Goal: Transaction & Acquisition: Purchase product/service

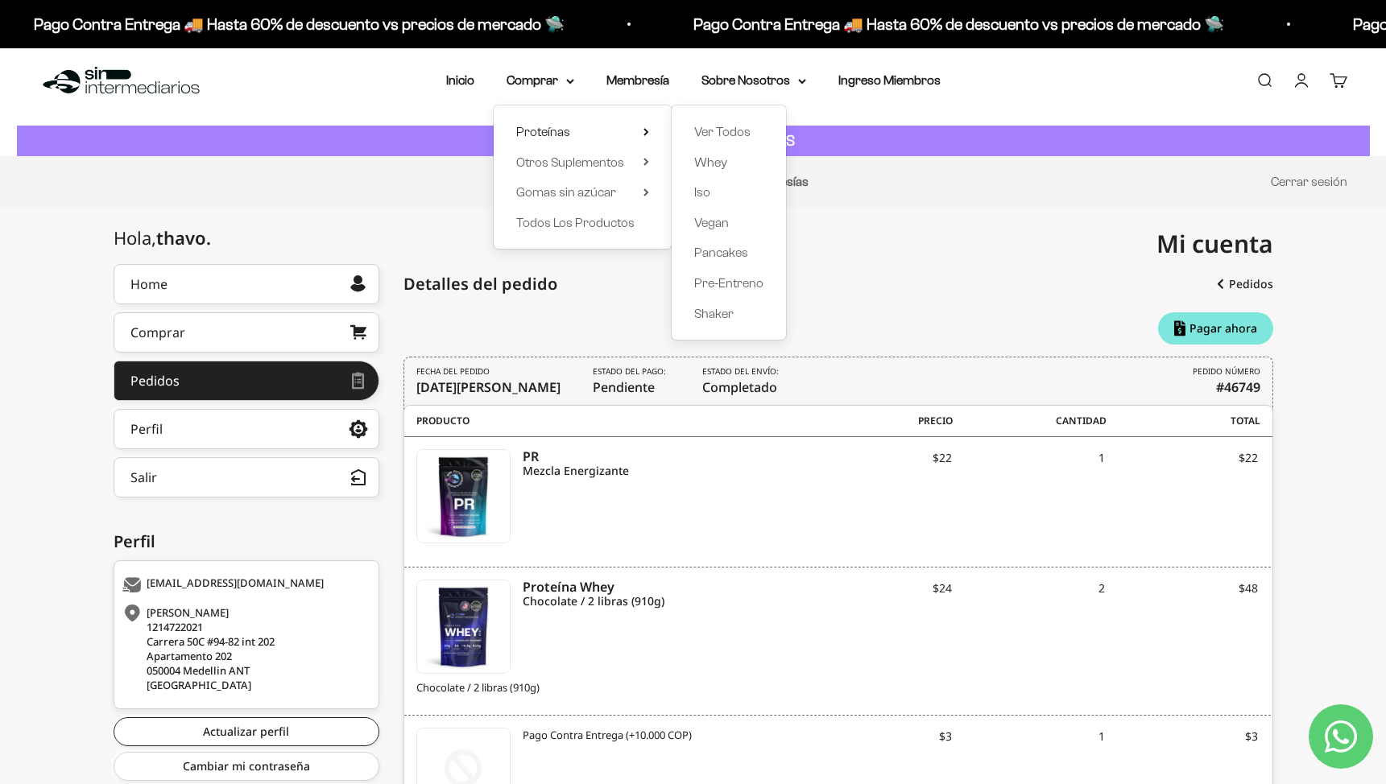
scroll to position [25, 0]
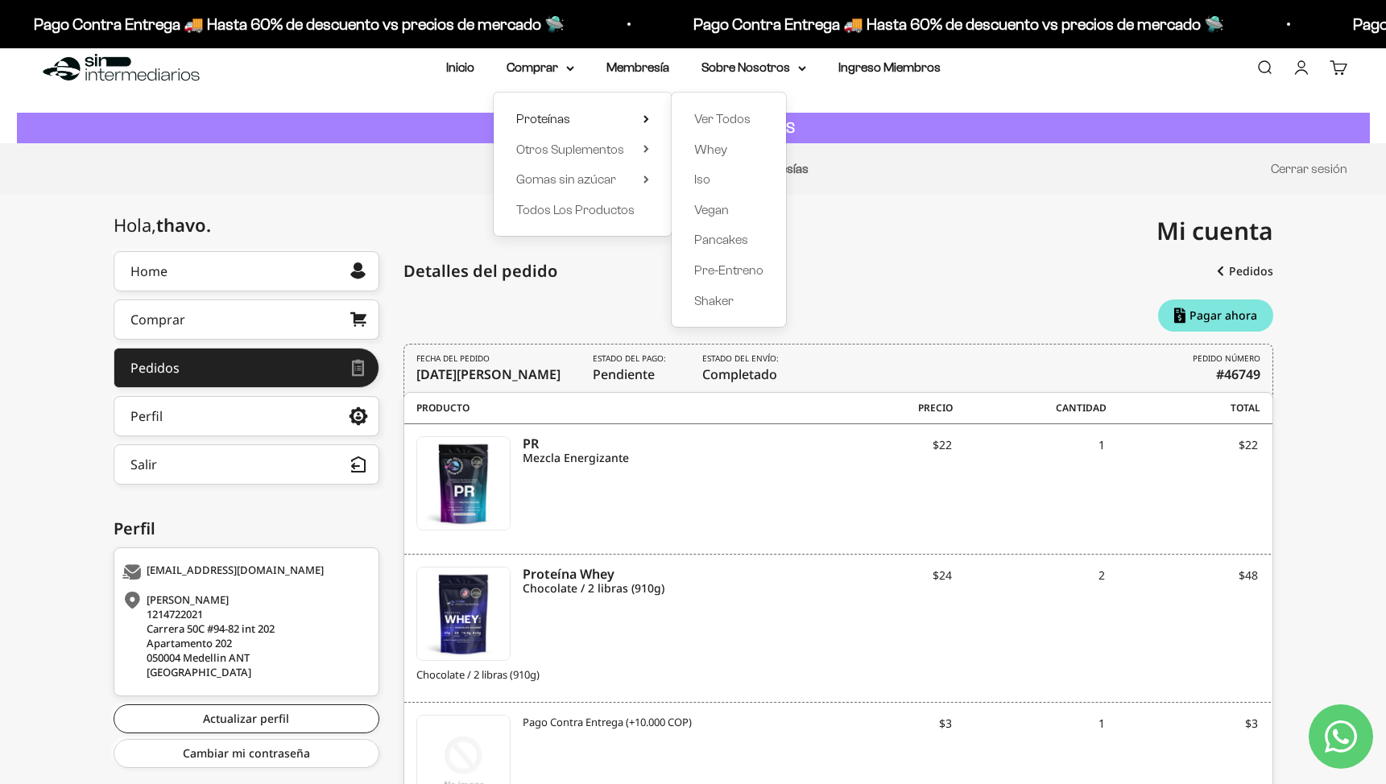
click at [946, 236] on div "Mi cuenta tavohenao0130@gmail.com" at bounding box center [983, 231] width 580 height 72
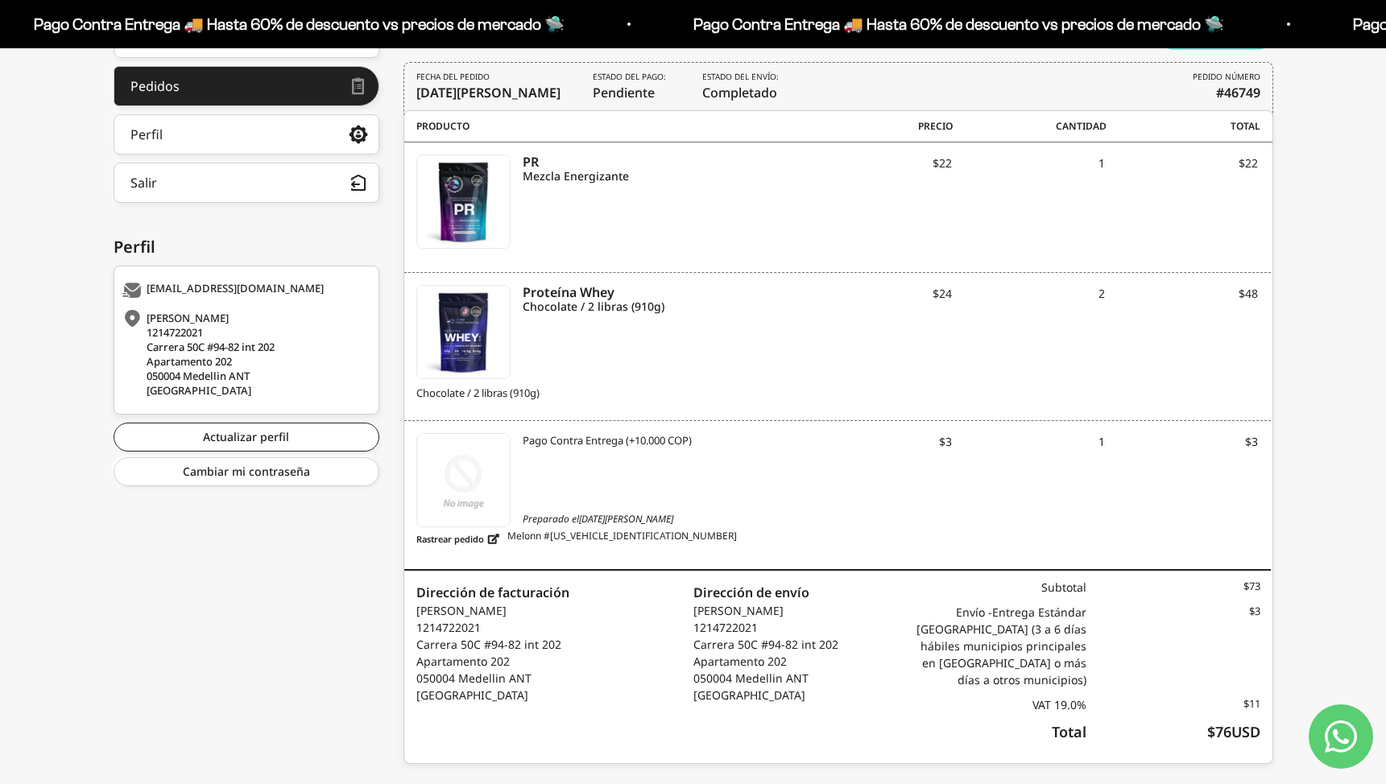
scroll to position [308, 0]
click at [924, 296] on span "$24" at bounding box center [875, 292] width 153 height 17
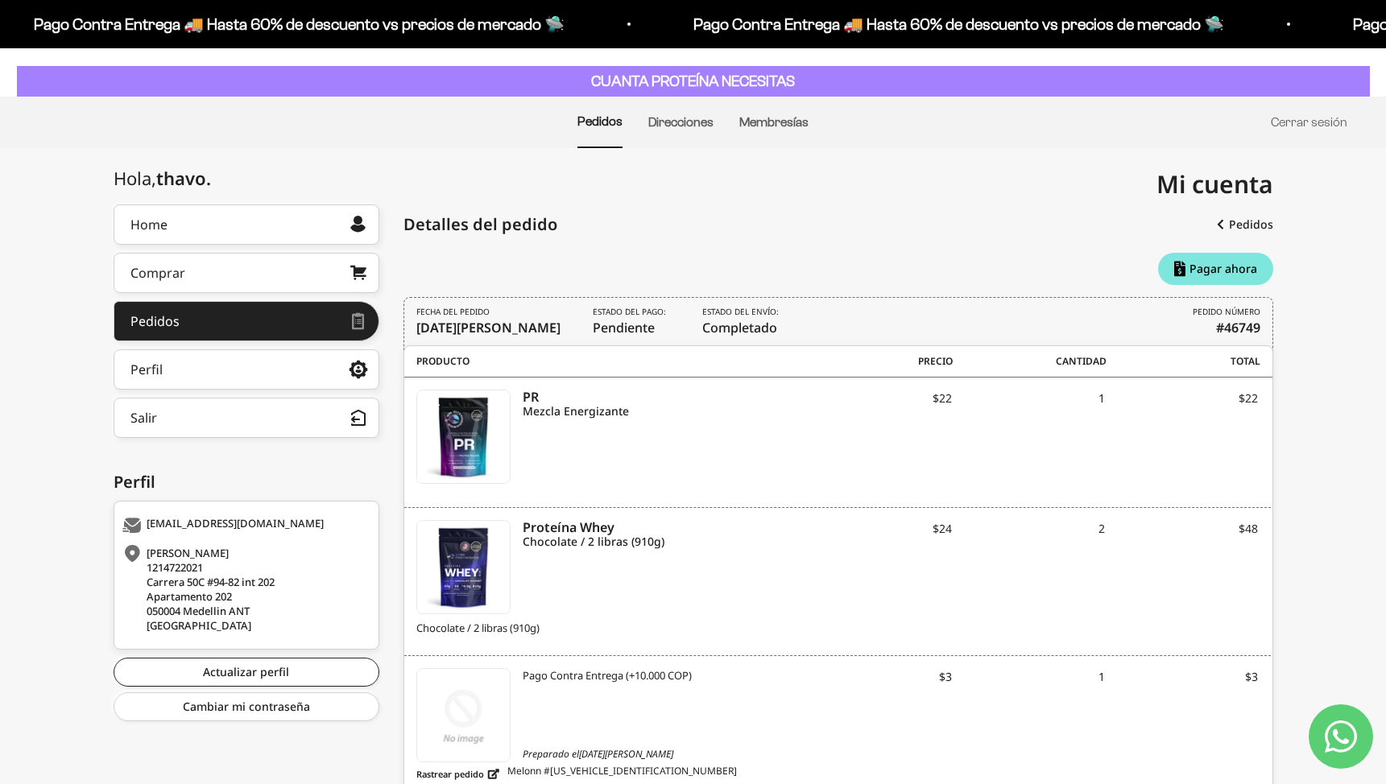
scroll to position [63, 0]
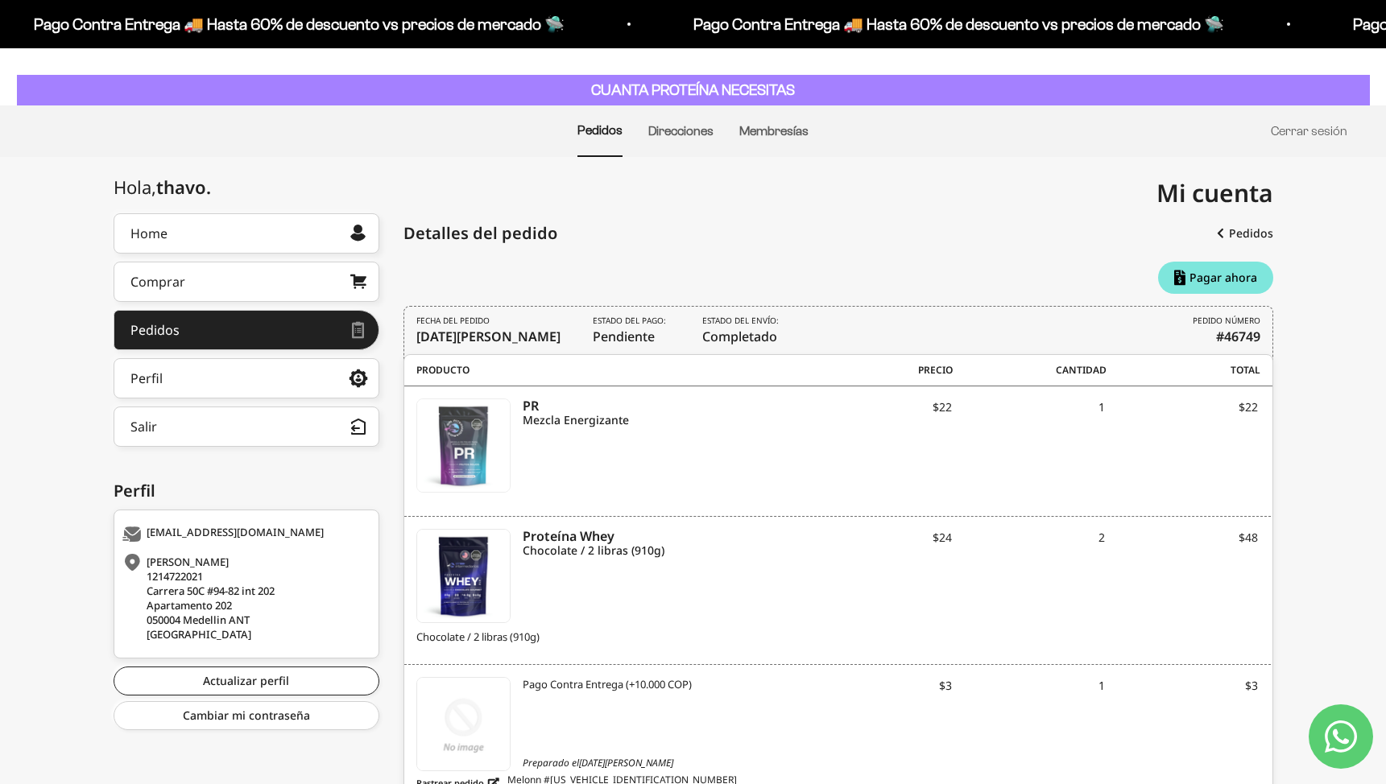
click at [507, 444] on img at bounding box center [463, 445] width 93 height 93
click at [578, 557] on icon "Chocolate / 2 libras (910g)" at bounding box center [660, 551] width 275 height 14
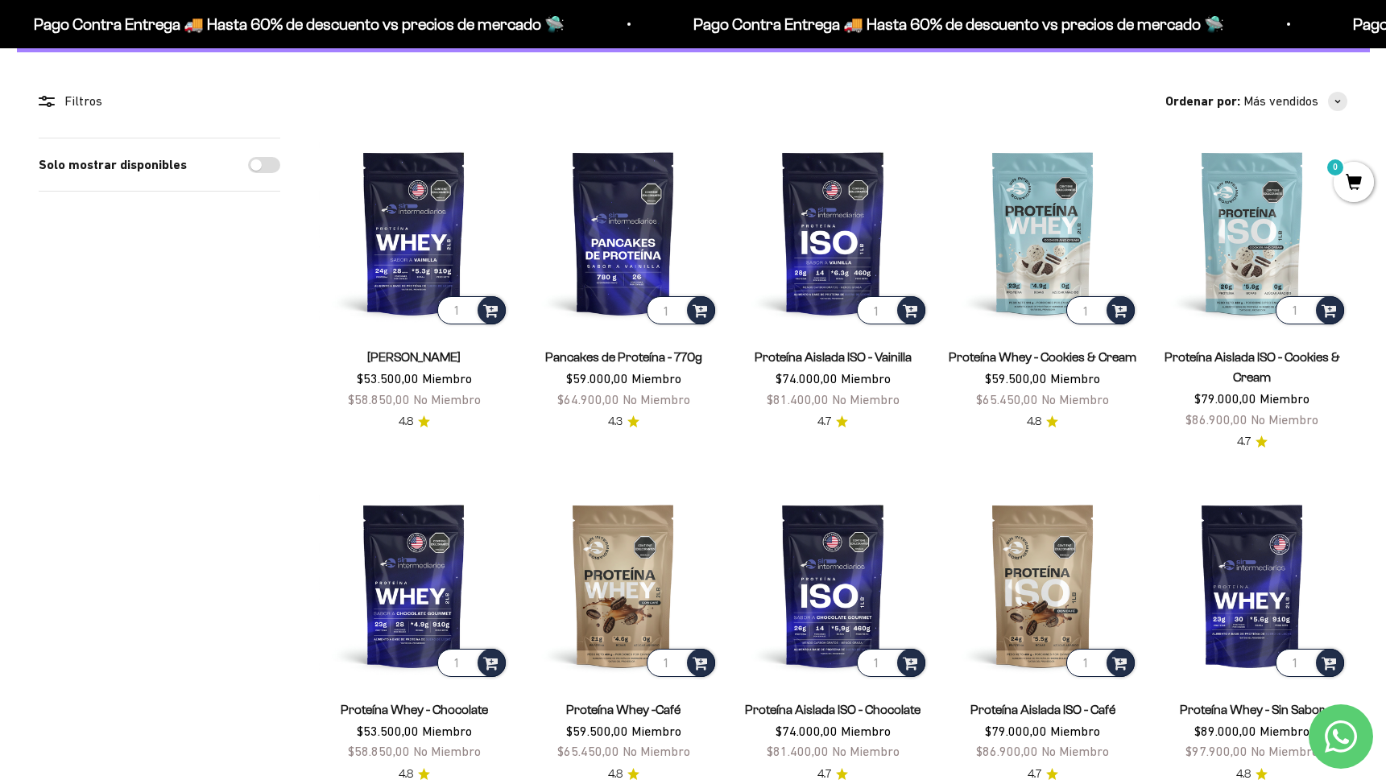
scroll to position [118, 0]
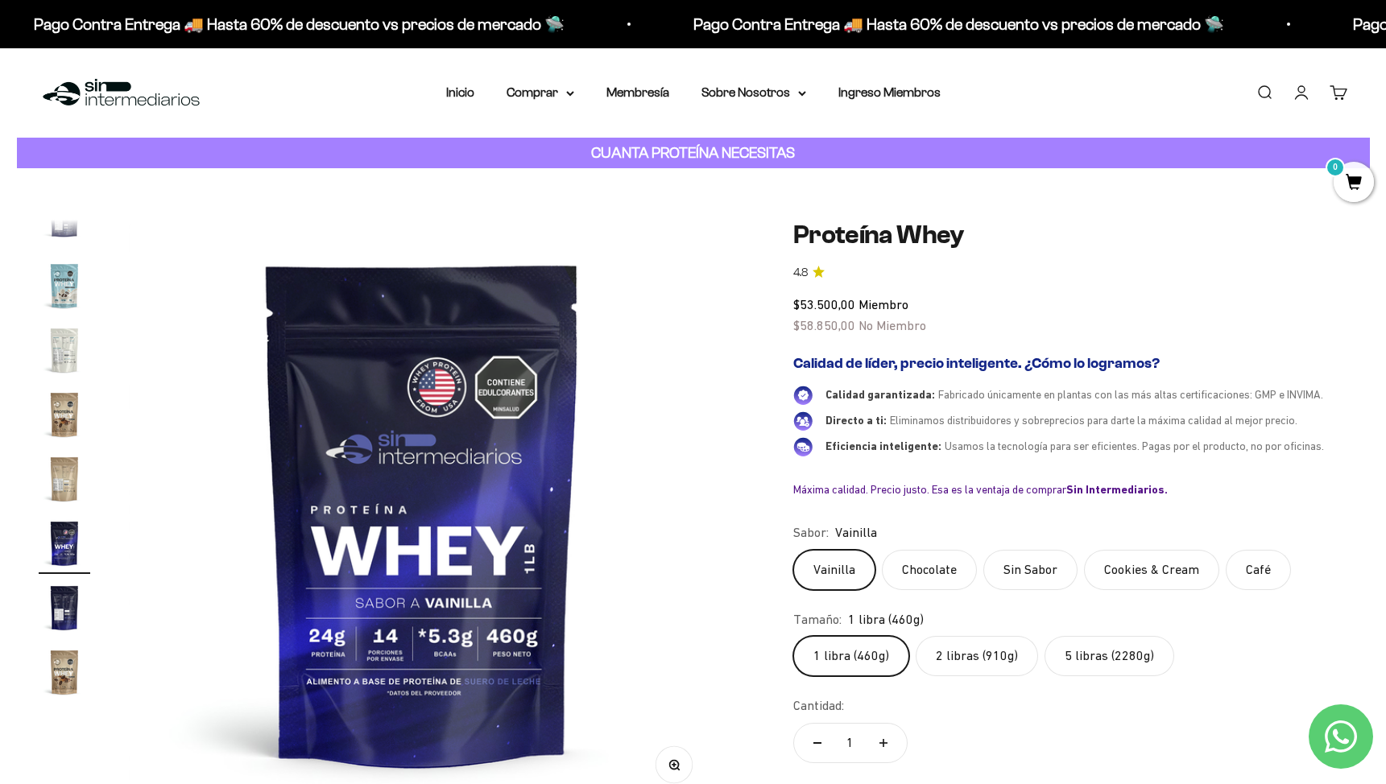
drag, startPoint x: 986, startPoint y: 655, endPoint x: 899, endPoint y: 627, distance: 91.4
click at [986, 655] on label "2 libras (910g)" at bounding box center [976, 656] width 122 height 40
click at [793, 636] on input "2 libras (910g)" at bounding box center [792, 635] width 1 height 1
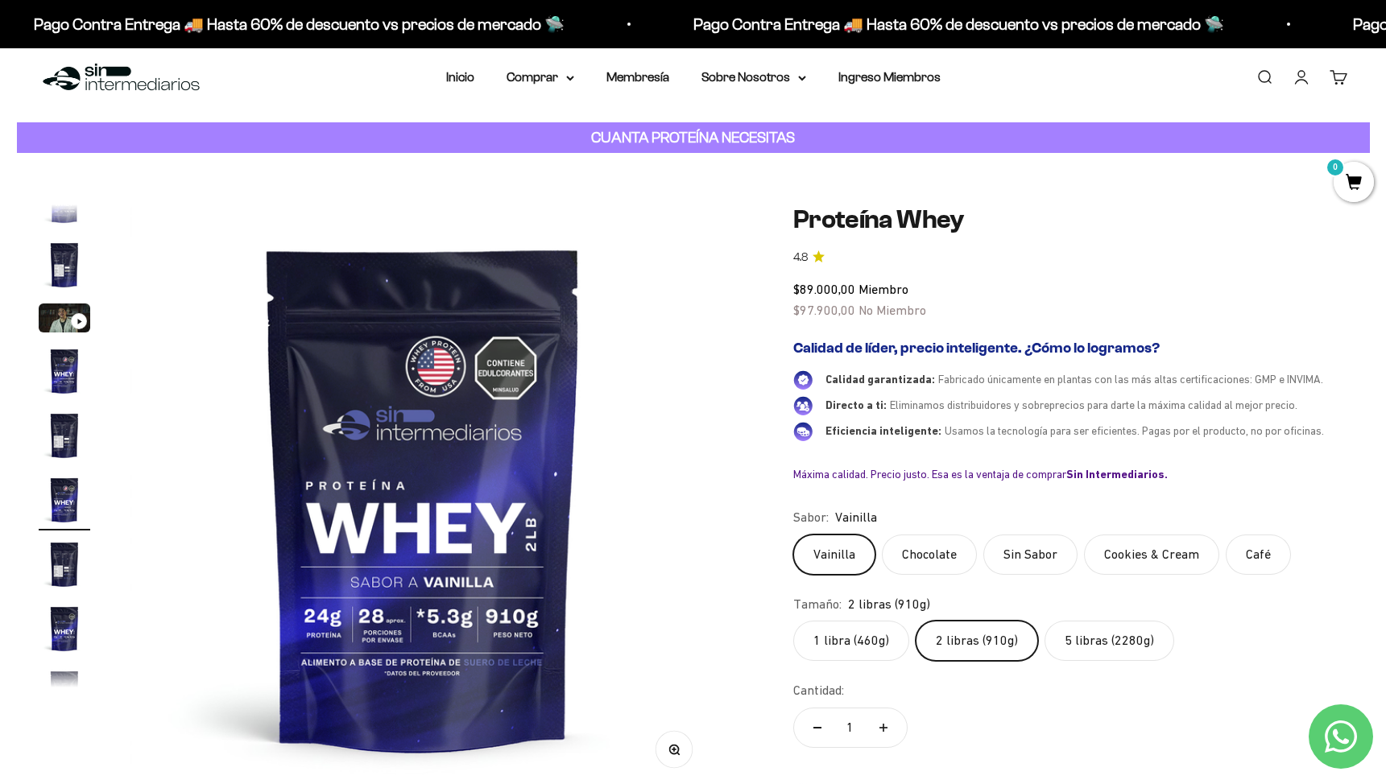
scroll to position [242, 0]
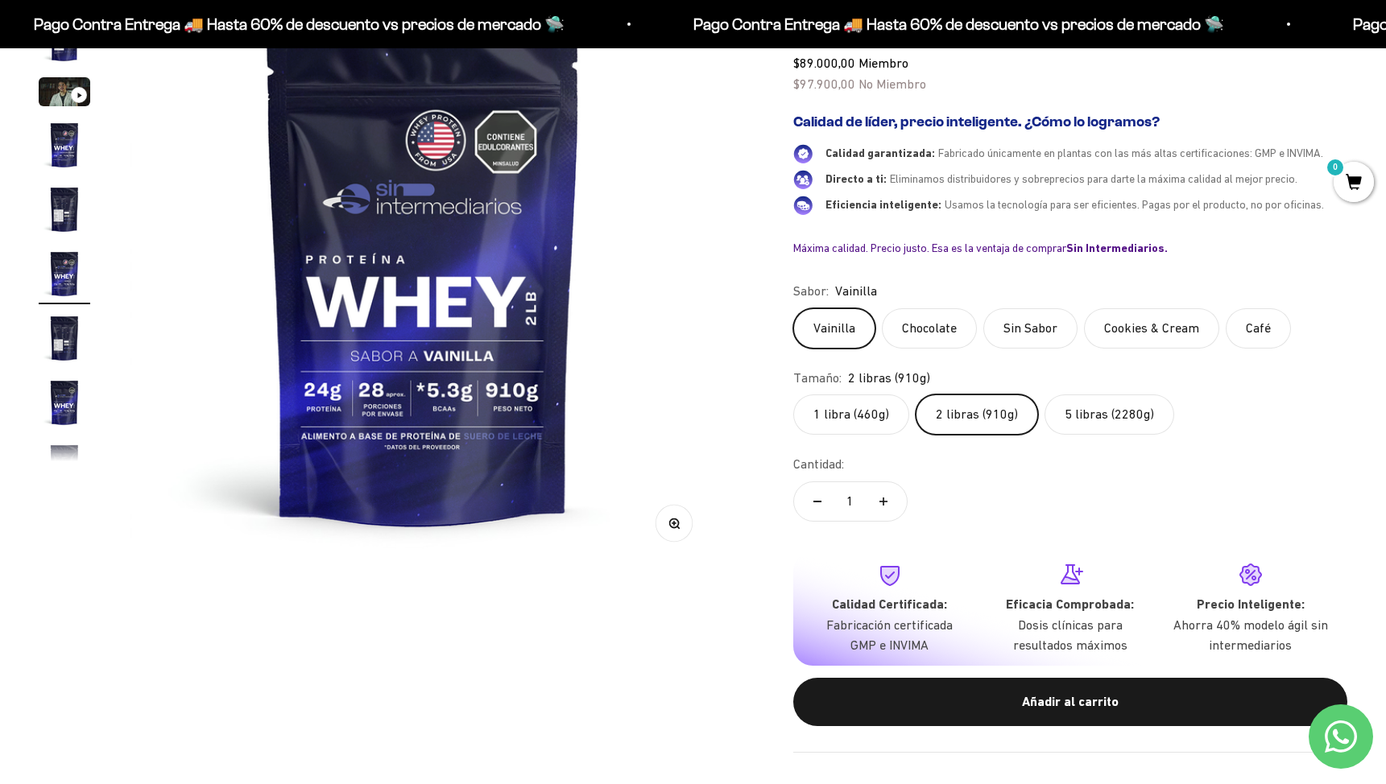
click at [1095, 425] on label "5 libras (2280g)" at bounding box center [1109, 415] width 130 height 40
click at [793, 395] on input "5 libras (2280g)" at bounding box center [792, 394] width 1 height 1
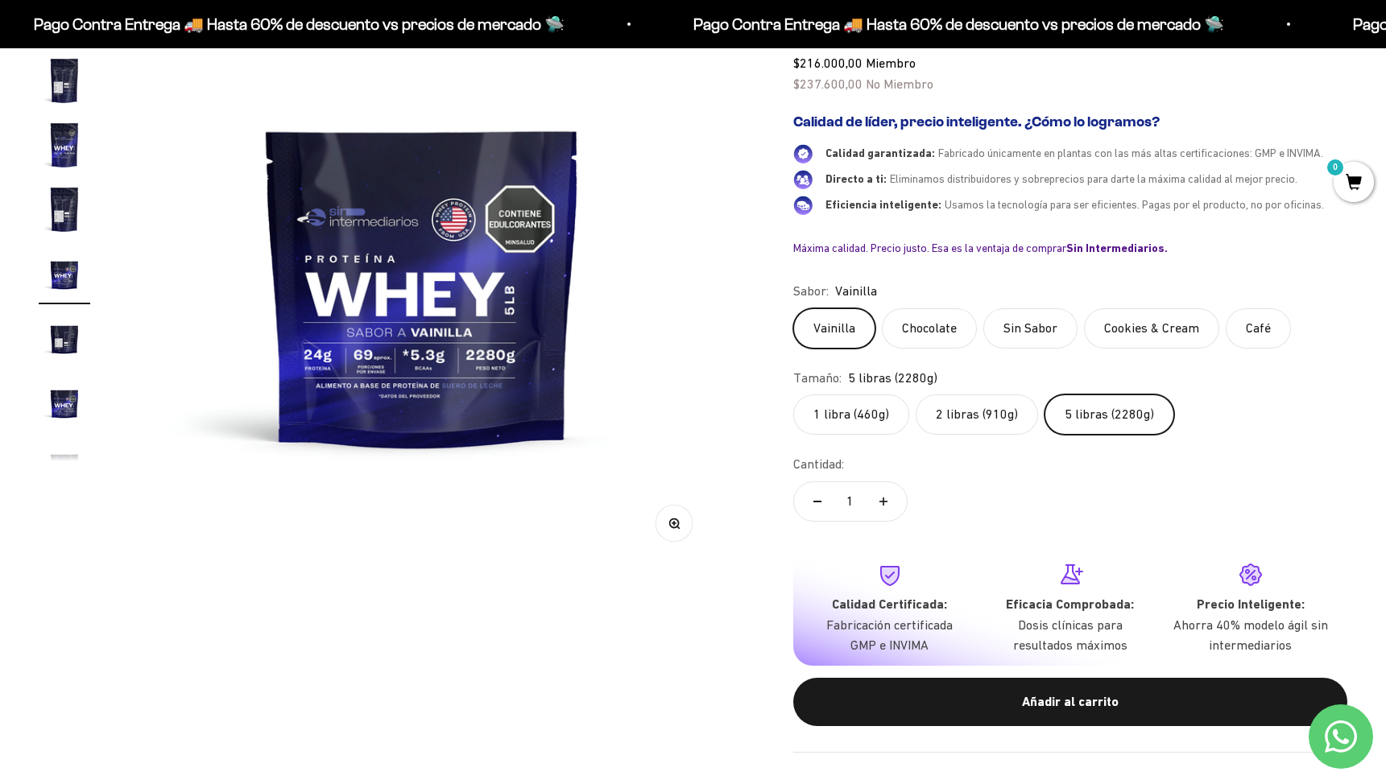
click at [973, 420] on label "2 libras (910g)" at bounding box center [976, 415] width 122 height 40
click at [793, 395] on input "2 libras (910g)" at bounding box center [792, 394] width 1 height 1
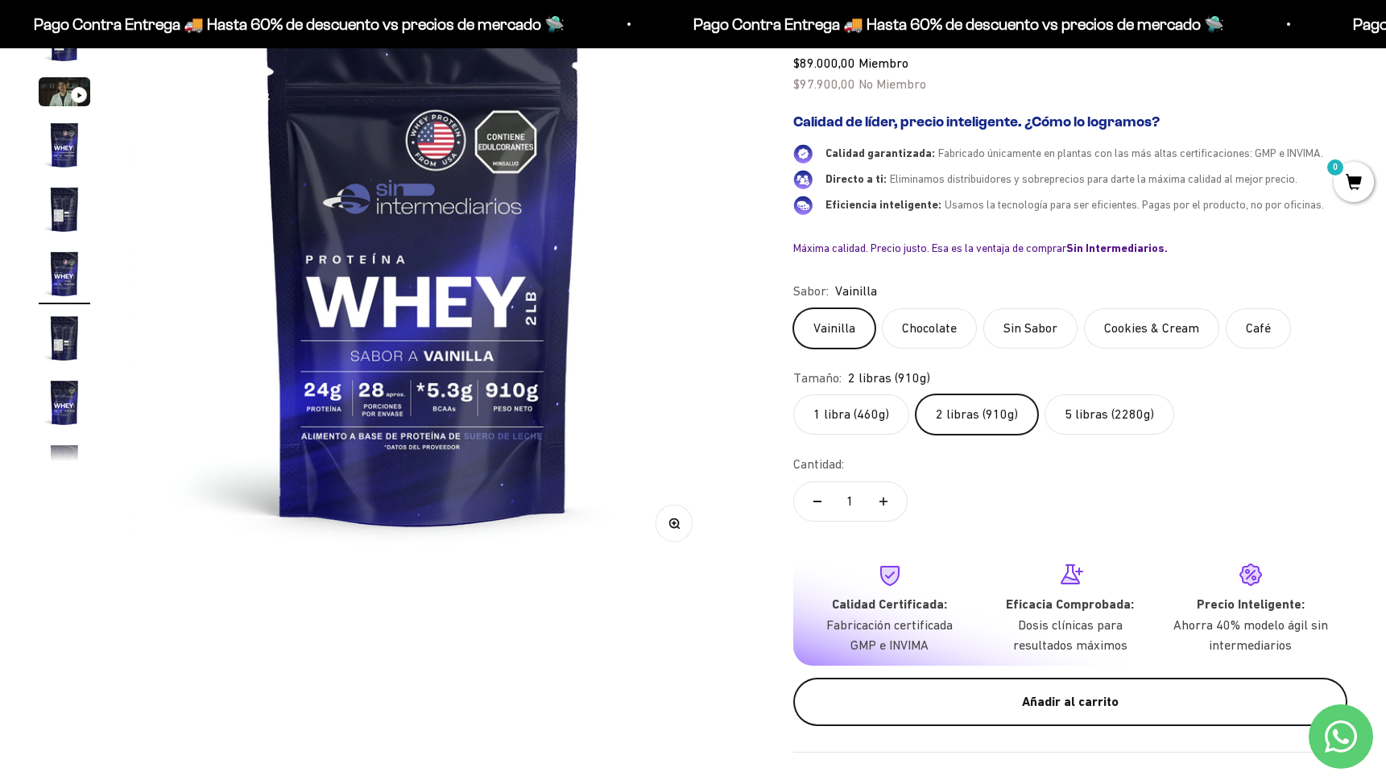
click at [994, 698] on div "Añadir al carrito" at bounding box center [1070, 702] width 490 height 21
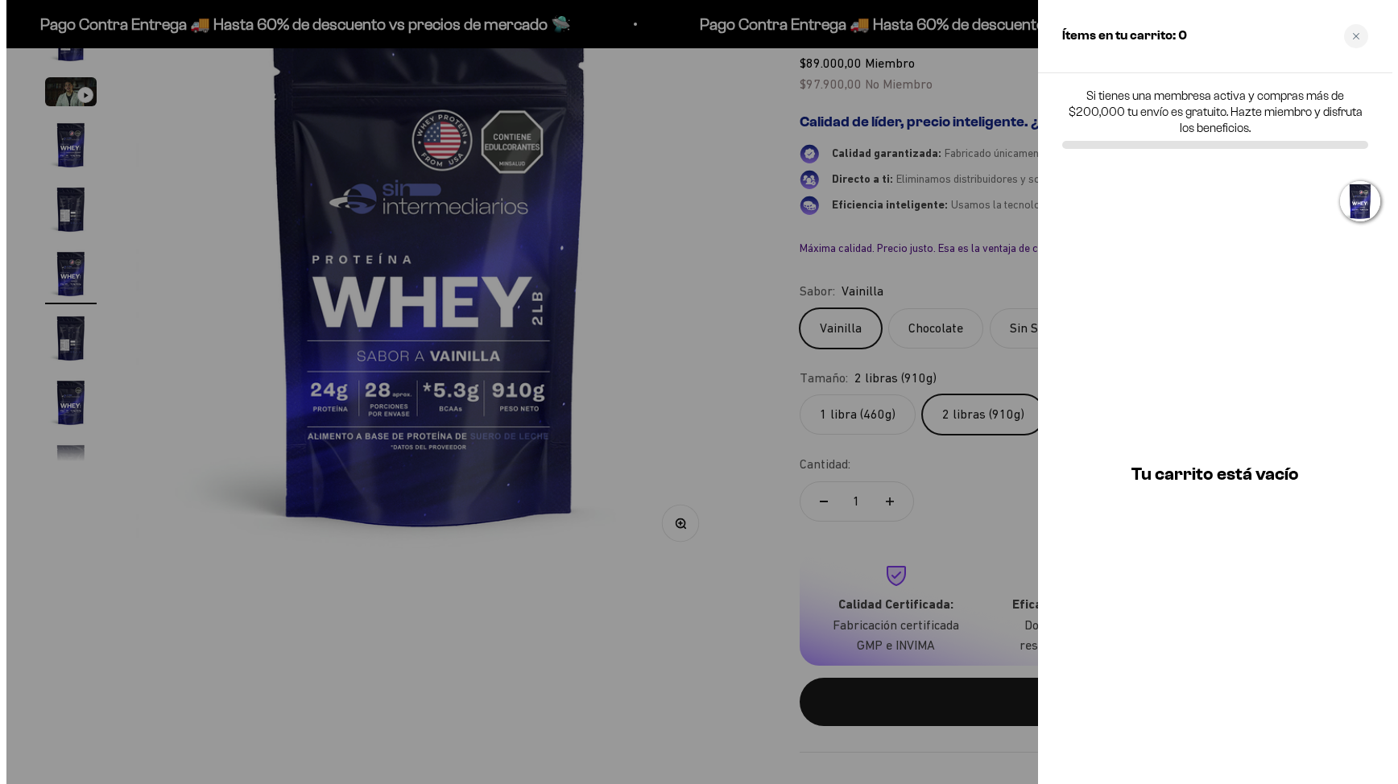
scroll to position [0, 3065]
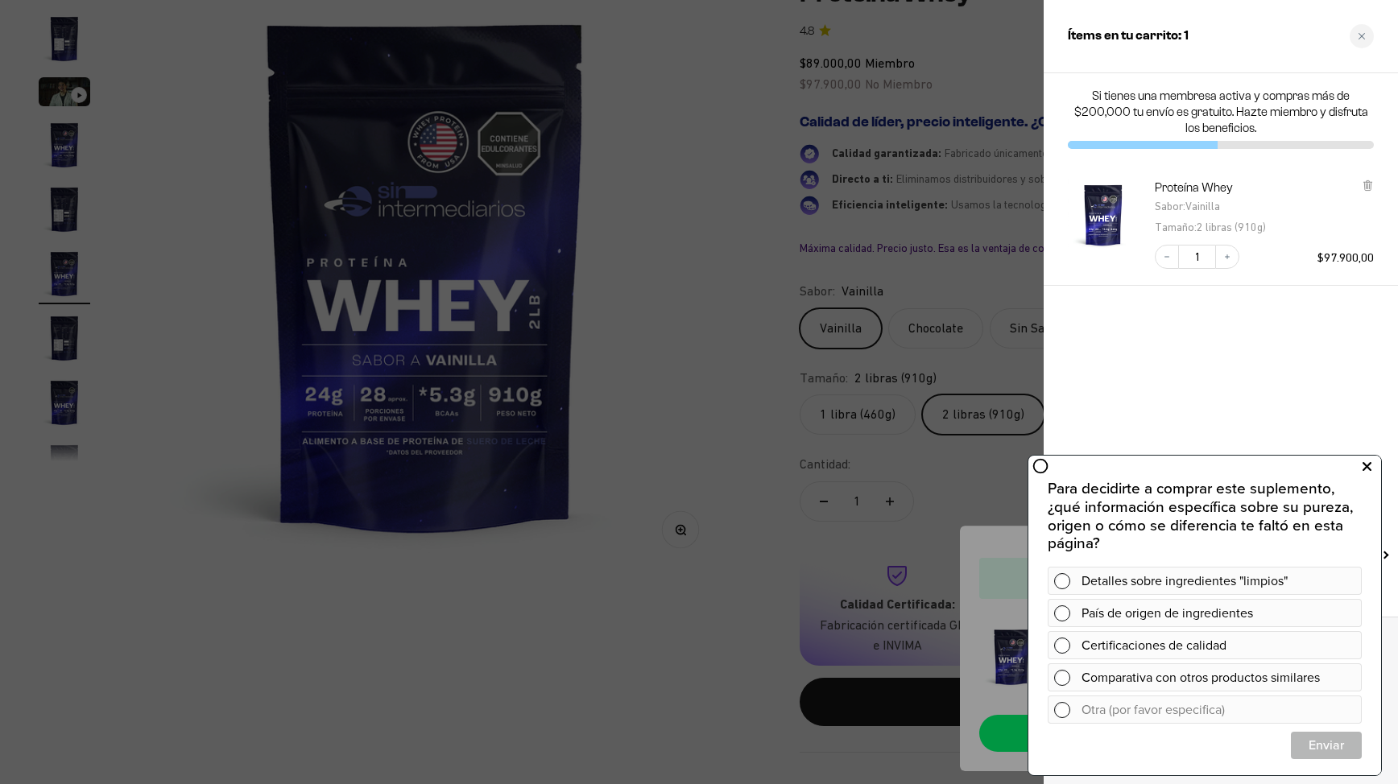
click at [1367, 459] on icon at bounding box center [1366, 467] width 9 height 21
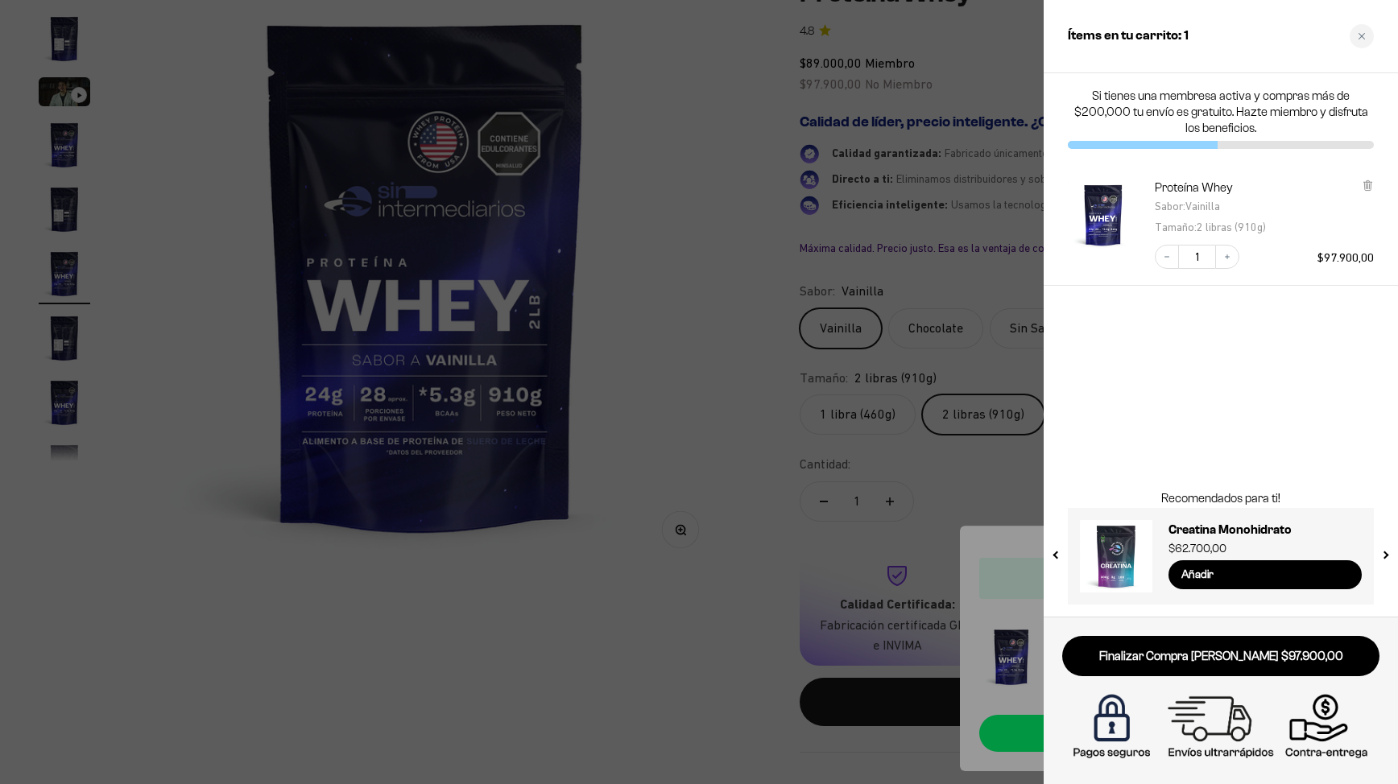
click at [1321, 258] on span "$97.900,00" at bounding box center [1345, 257] width 56 height 14
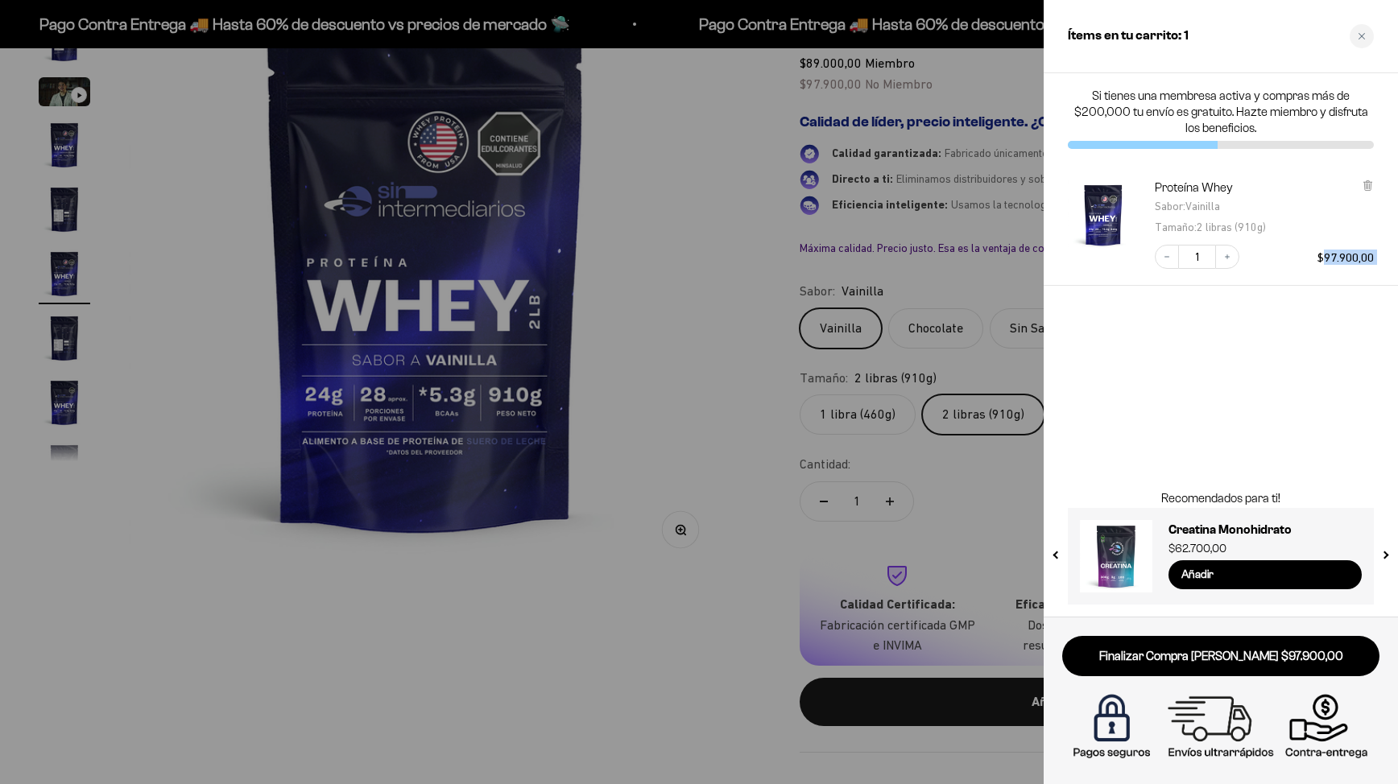
drag, startPoint x: 1321, startPoint y: 258, endPoint x: 1378, endPoint y: 257, distance: 57.2
click at [1378, 257] on div "Proteína Whey Sabor : Vainilla Tamaño : 2 libras (910g) Decrease quantity 1 Inc…" at bounding box center [1221, 224] width 354 height 122
click at [1366, 267] on div "Decrease quantity 1 Increase quantity $97.900,00" at bounding box center [1256, 249] width 235 height 40
click at [1317, 253] on span "$97.900,00" at bounding box center [1345, 257] width 56 height 14
drag, startPoint x: 1317, startPoint y: 253, endPoint x: 1370, endPoint y: 254, distance: 53.2
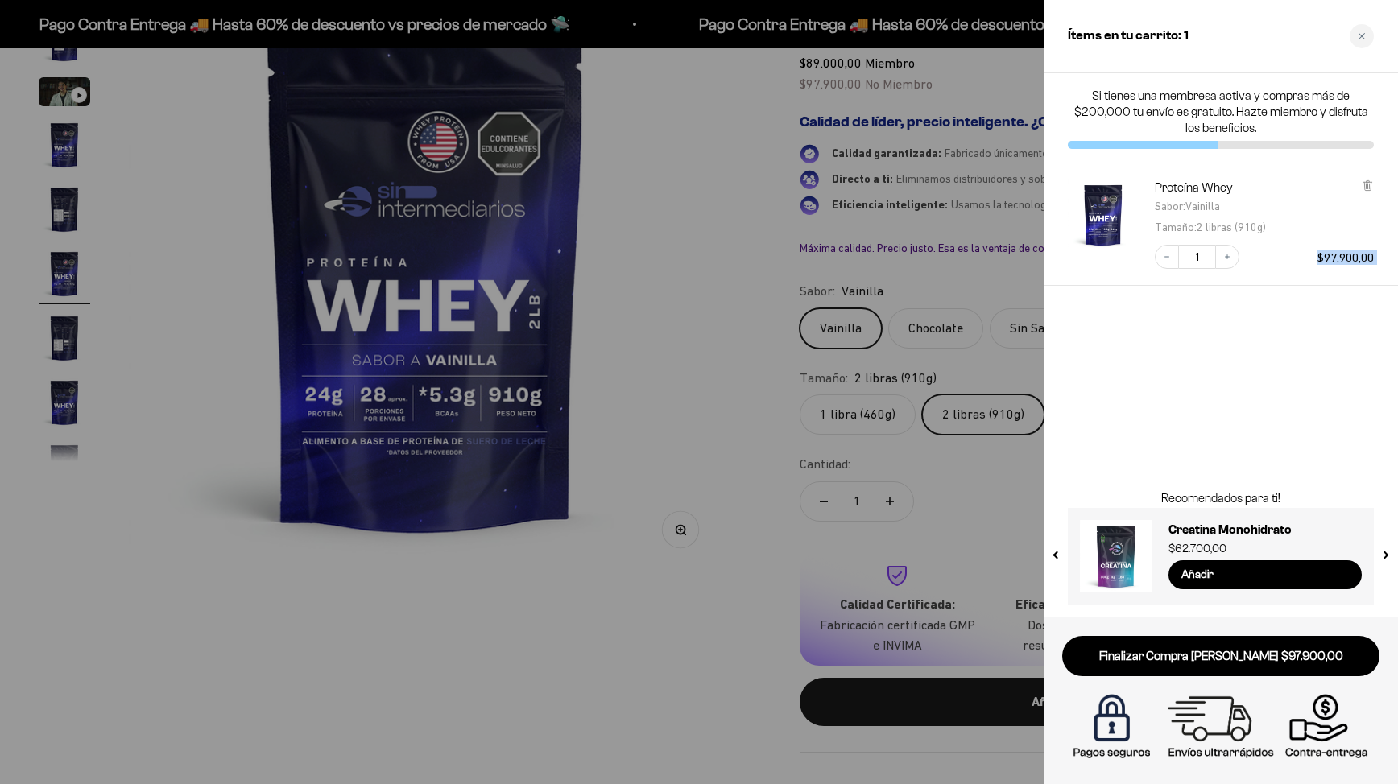
click at [1370, 254] on span "$97.900,00" at bounding box center [1345, 257] width 56 height 14
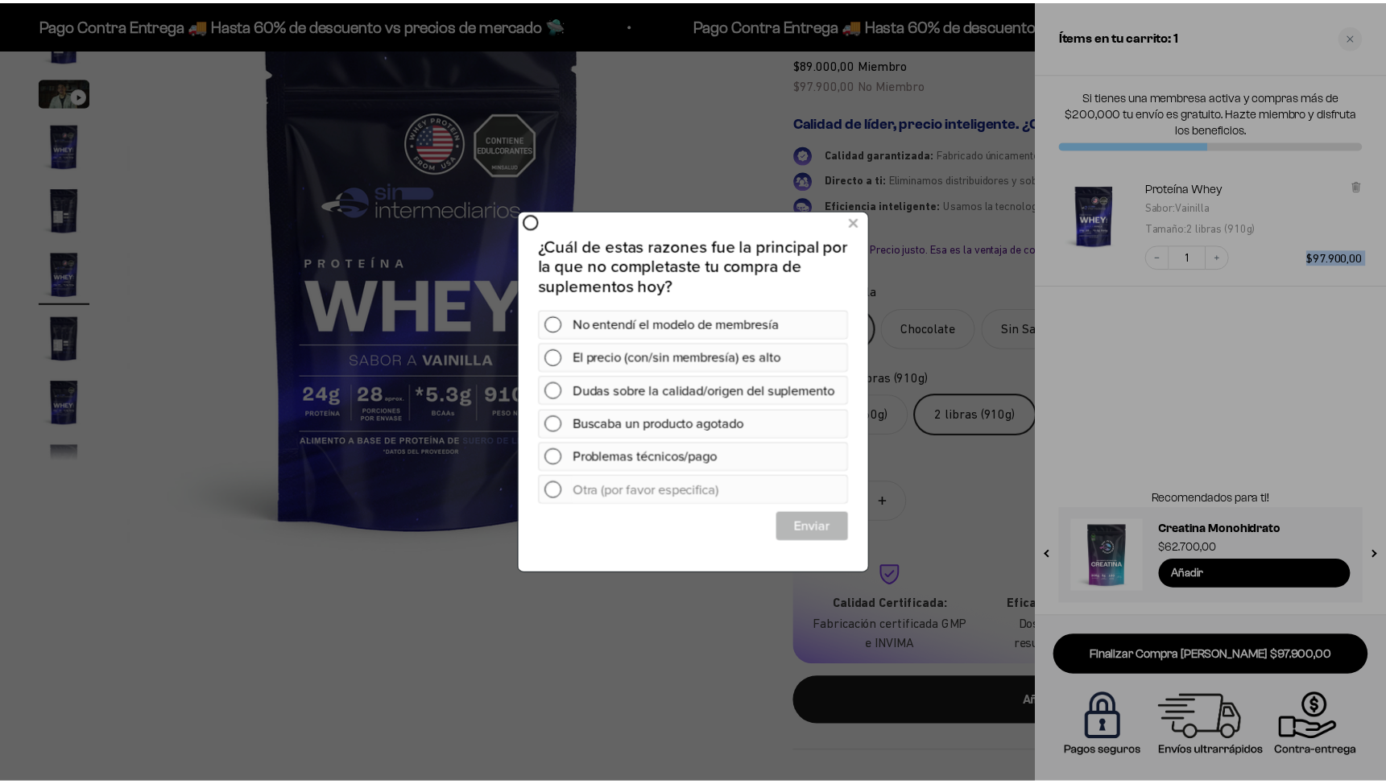
scroll to position [0, 0]
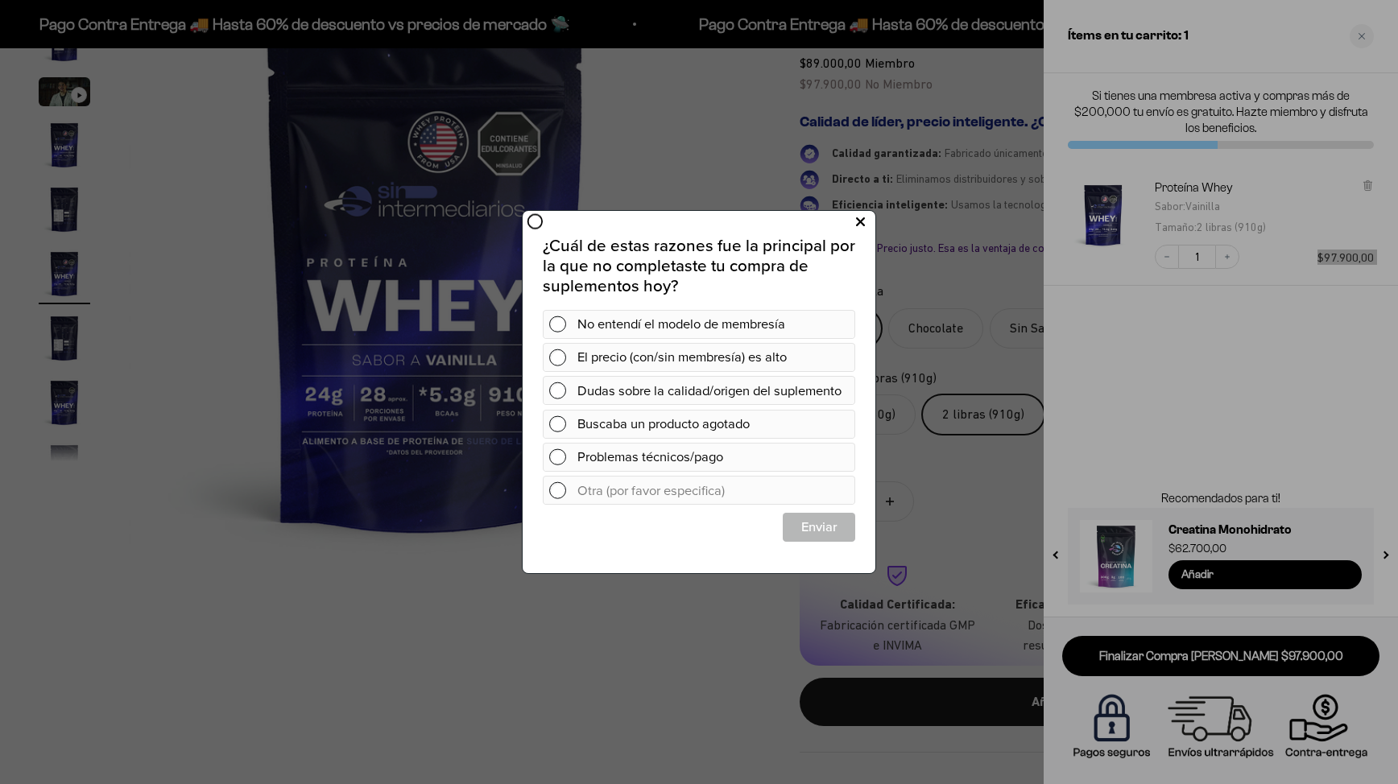
click at [861, 222] on icon at bounding box center [860, 223] width 9 height 22
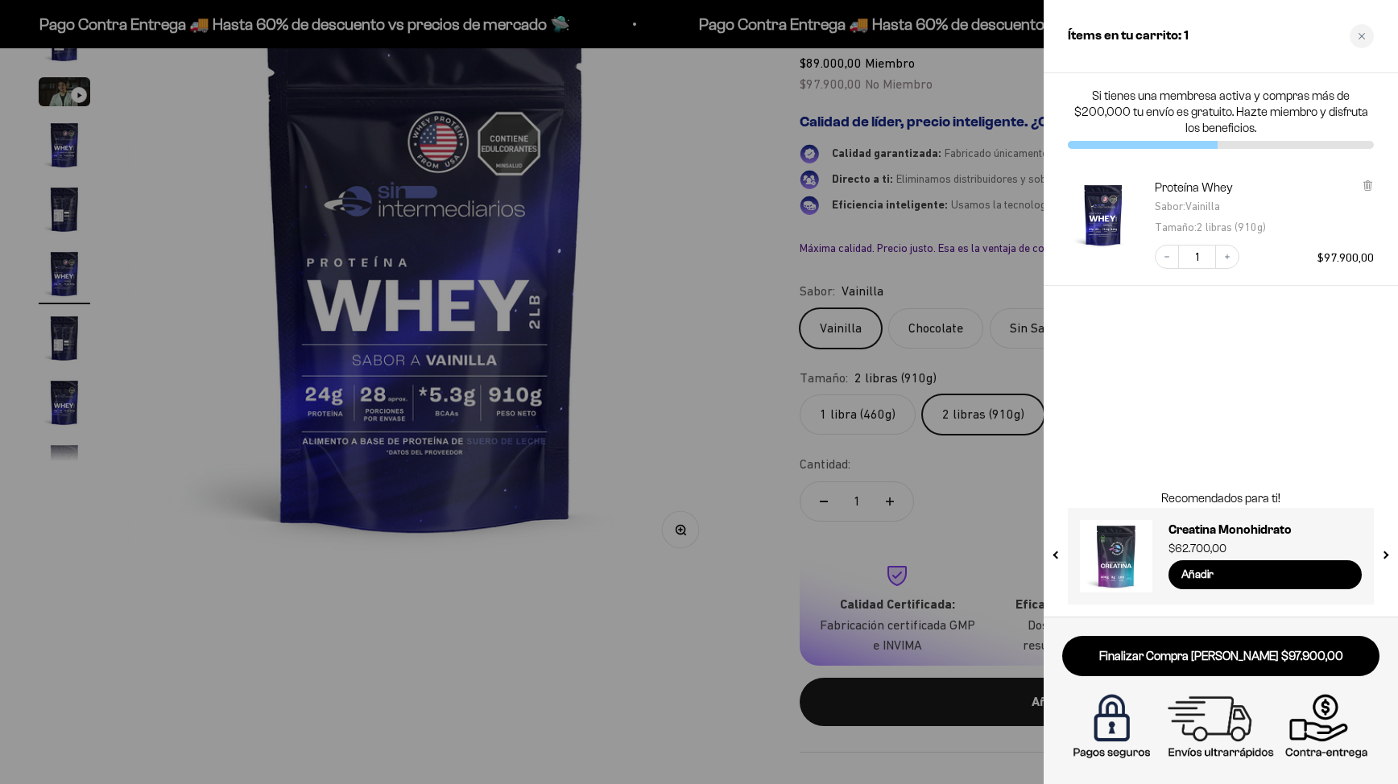
click at [1345, 28] on div "Ítems en tu carrito: 1" at bounding box center [1221, 36] width 354 height 73
click at [1359, 34] on icon "Close cart" at bounding box center [1361, 36] width 6 height 6
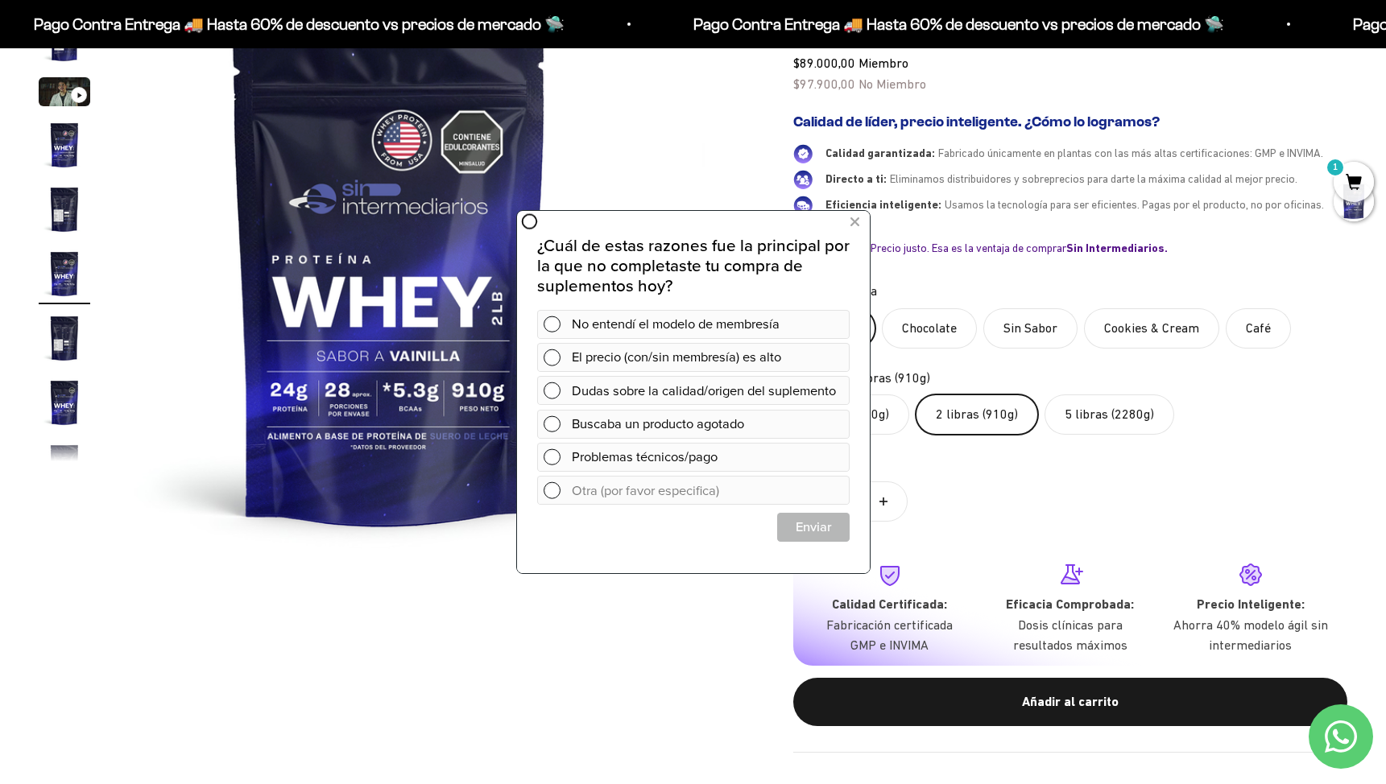
scroll to position [0, 3031]
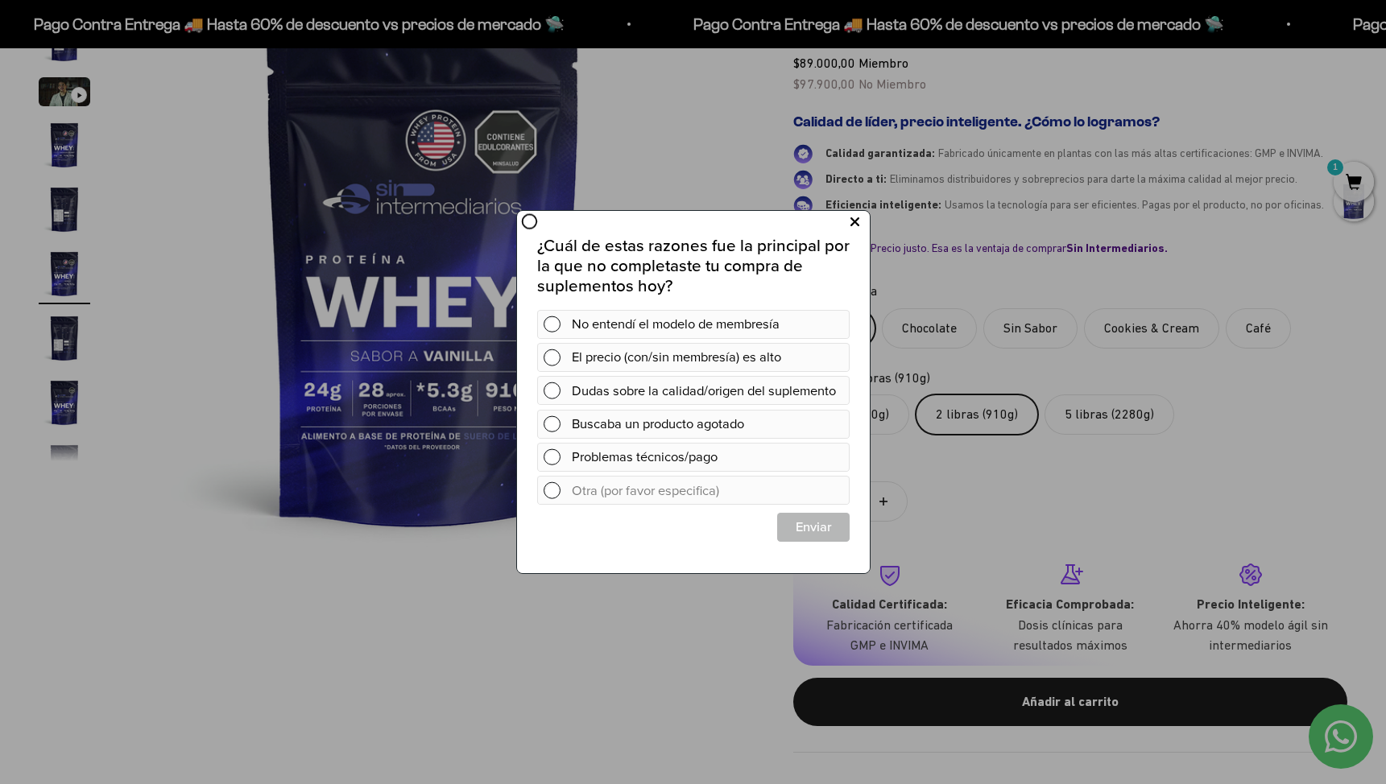
click at [858, 216] on button at bounding box center [854, 222] width 30 height 27
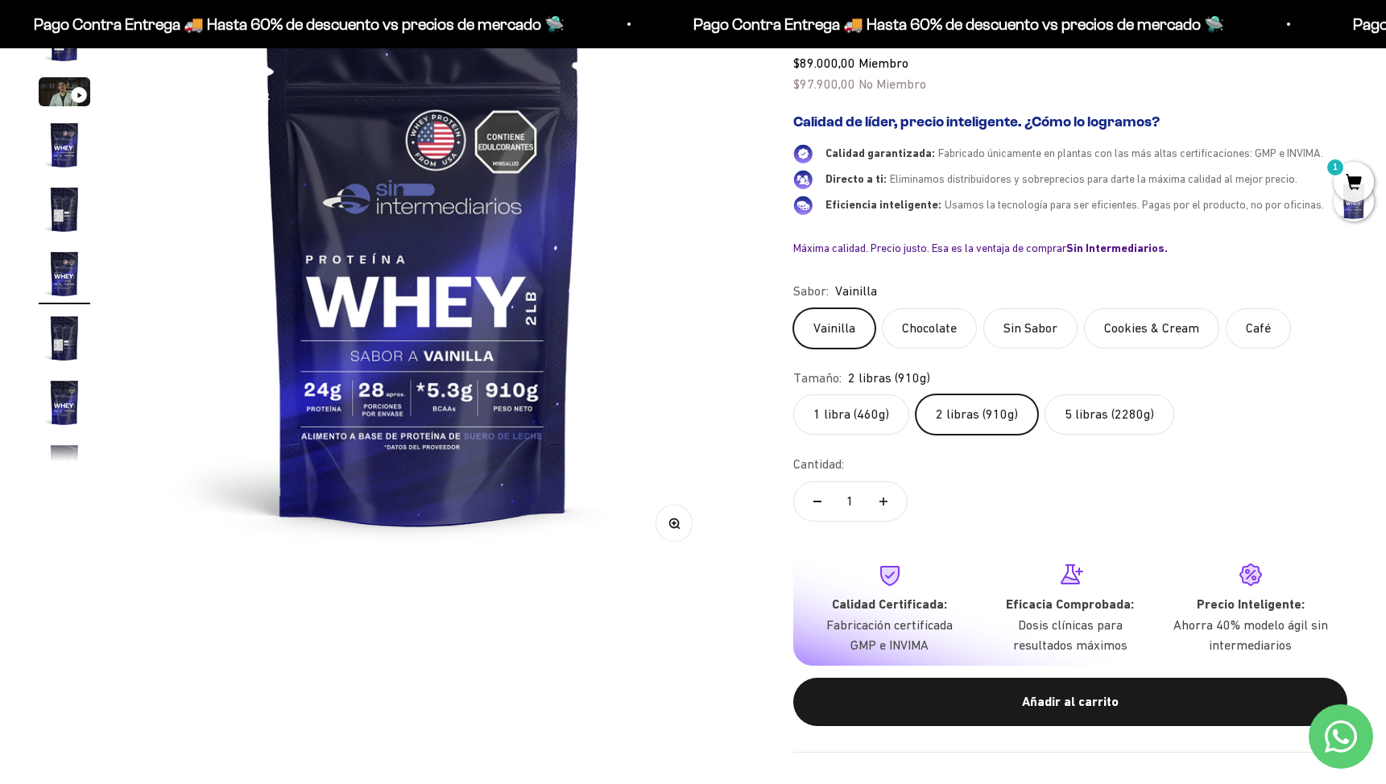
click at [1109, 424] on label "5 libras (2280g)" at bounding box center [1109, 415] width 130 height 40
click at [793, 395] on input "5 libras (2280g)" at bounding box center [792, 394] width 1 height 1
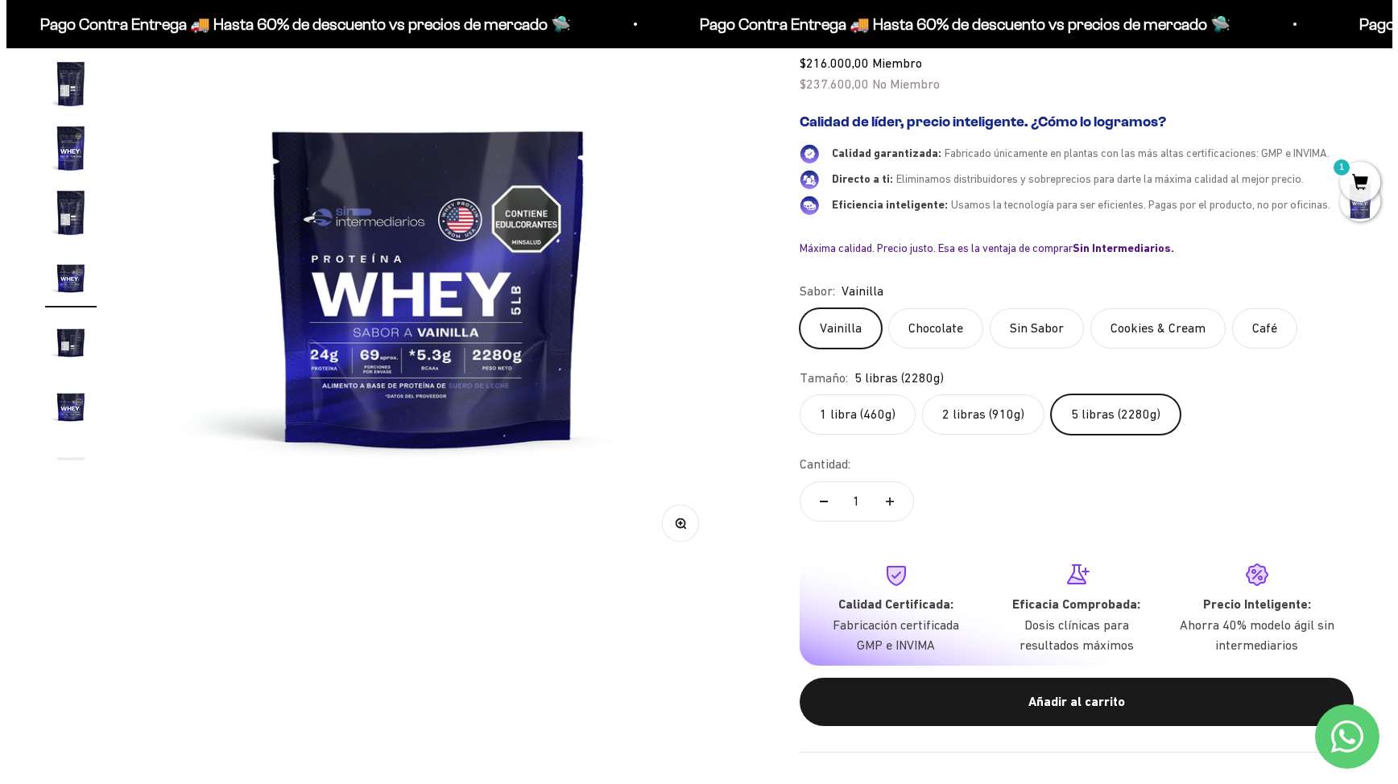
scroll to position [287, 0]
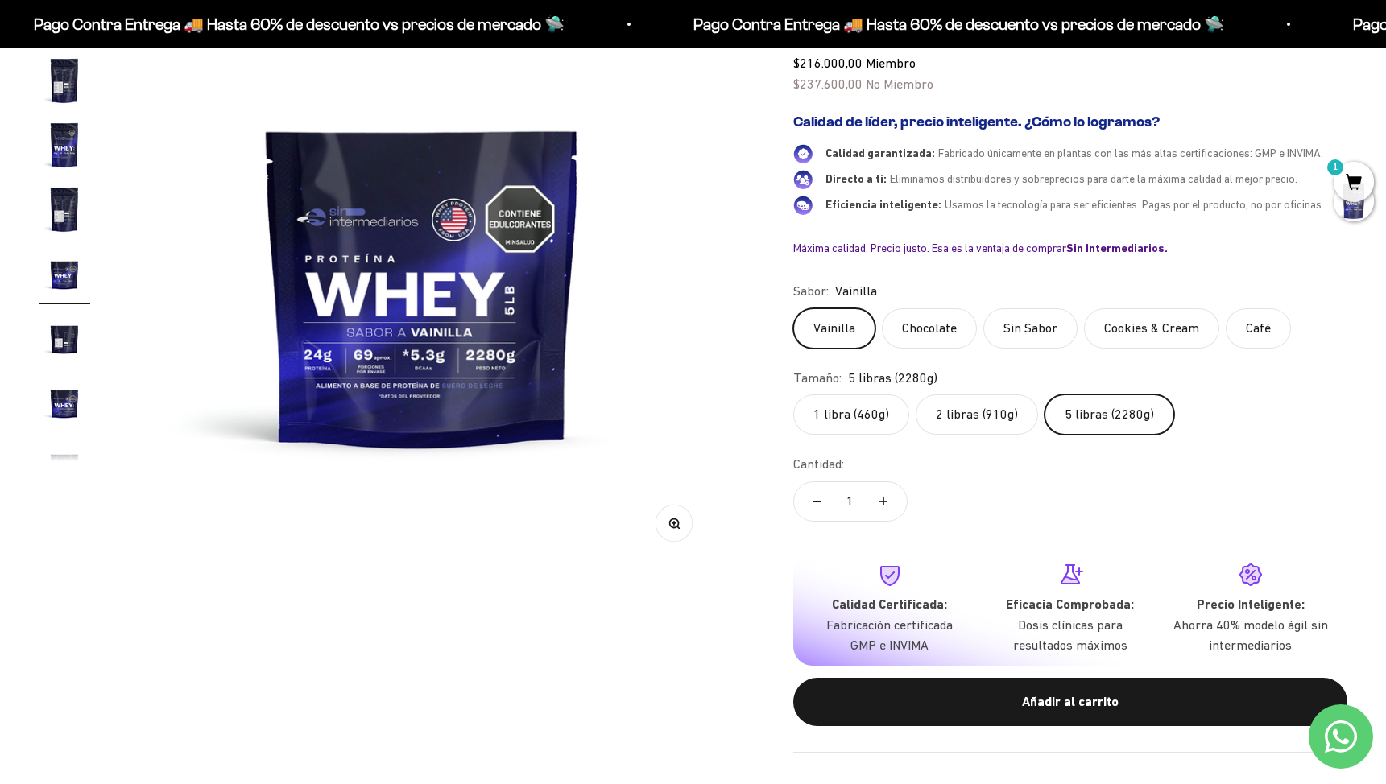
drag, startPoint x: 1088, startPoint y: 720, endPoint x: 1089, endPoint y: 705, distance: 14.5
click at [1089, 718] on button "Añadir al carrito" at bounding box center [1070, 702] width 554 height 48
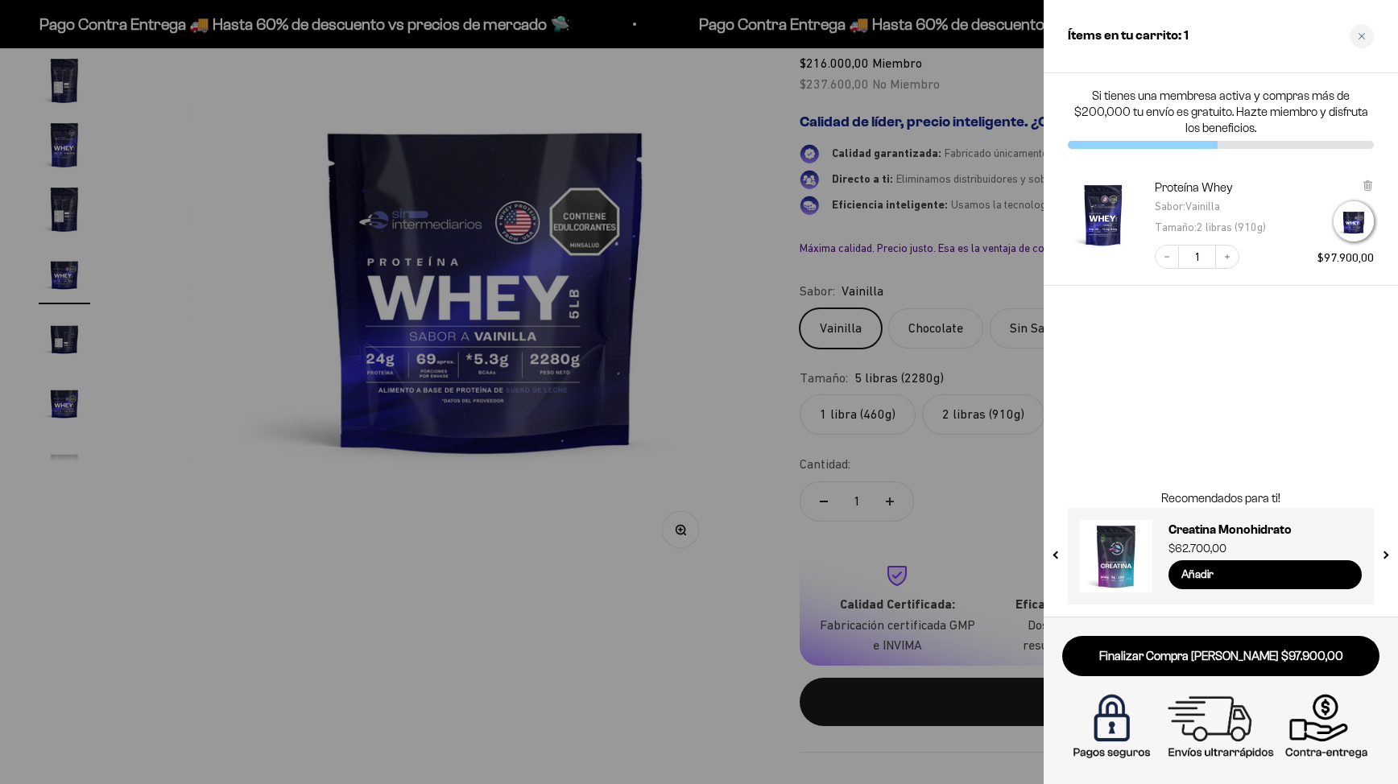
scroll to position [0, 5516]
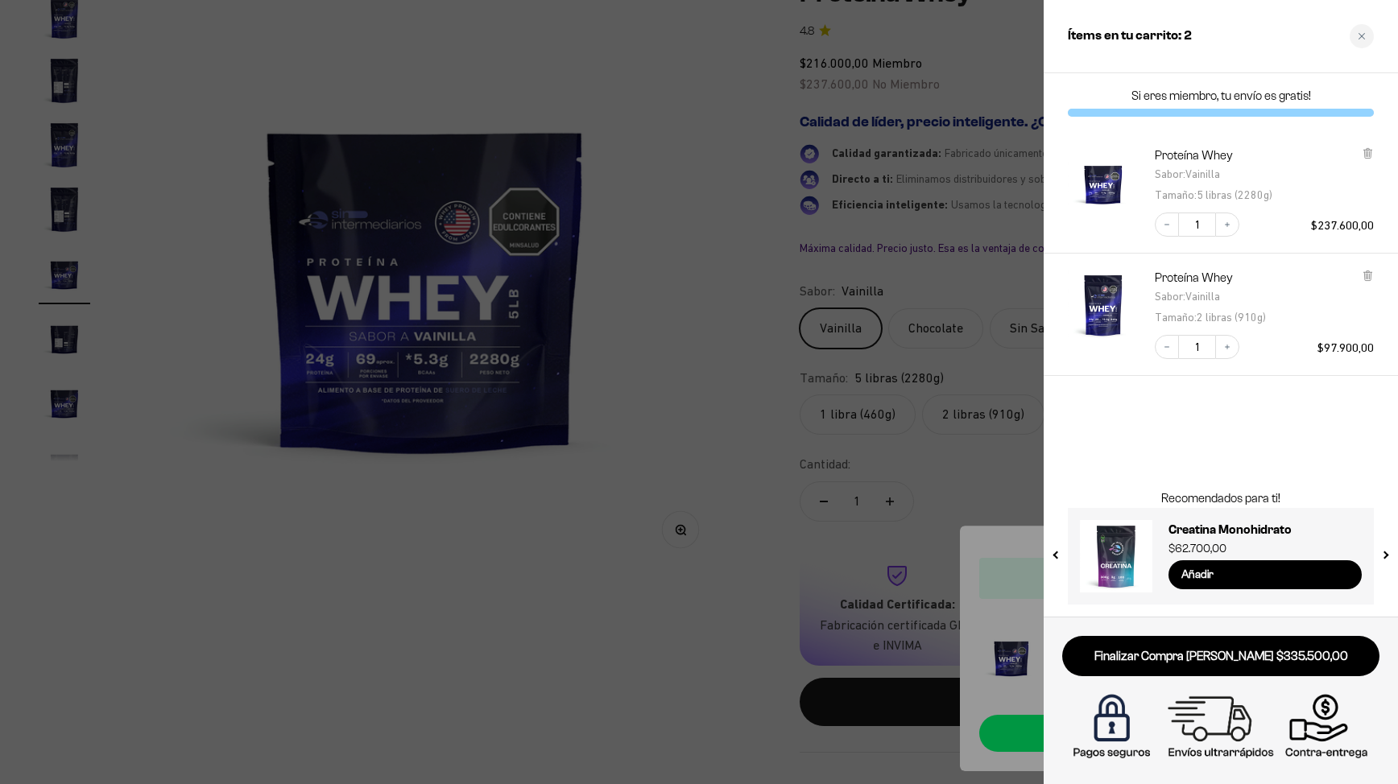
click at [1188, 164] on div "Sabor : Vainilla" at bounding box center [1214, 173] width 118 height 21
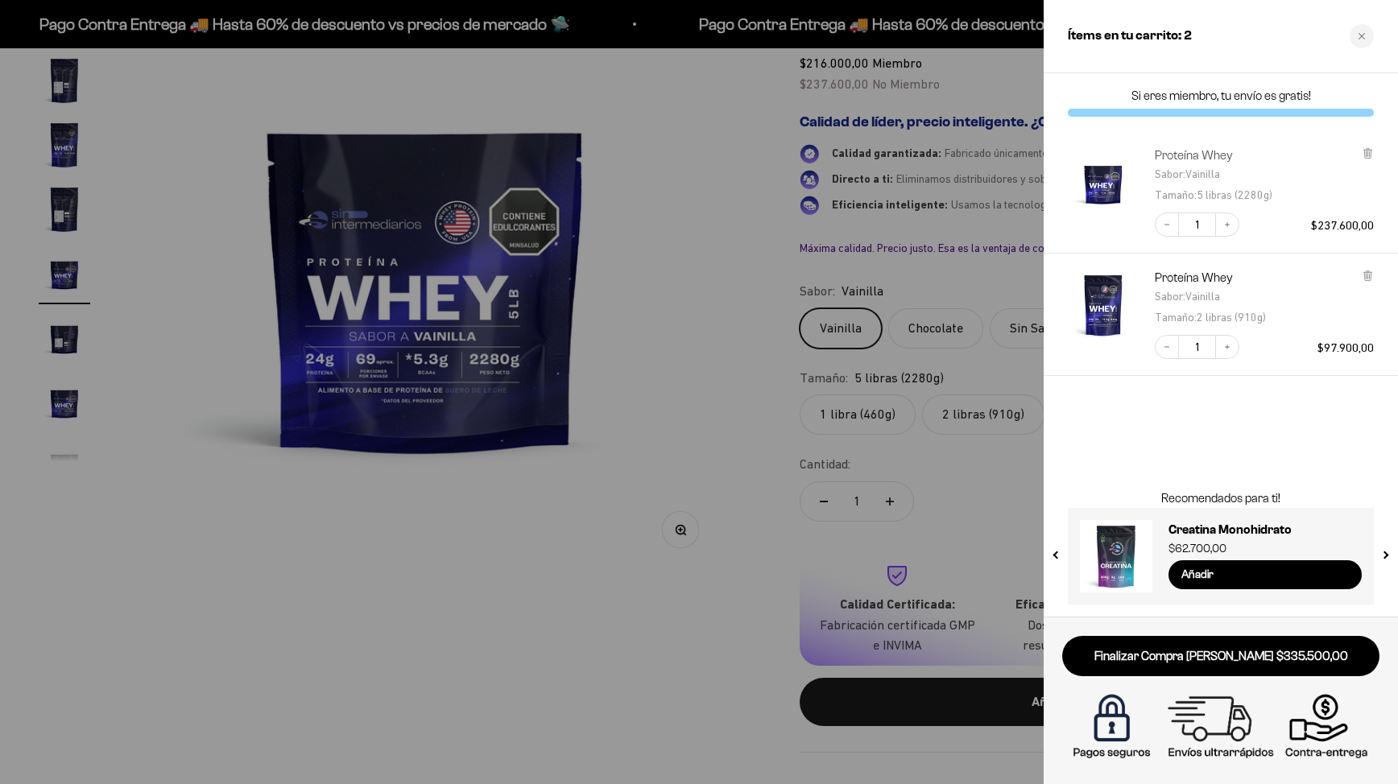
click at [1197, 158] on link "Proteína Whey" at bounding box center [1210, 155] width 110 height 16
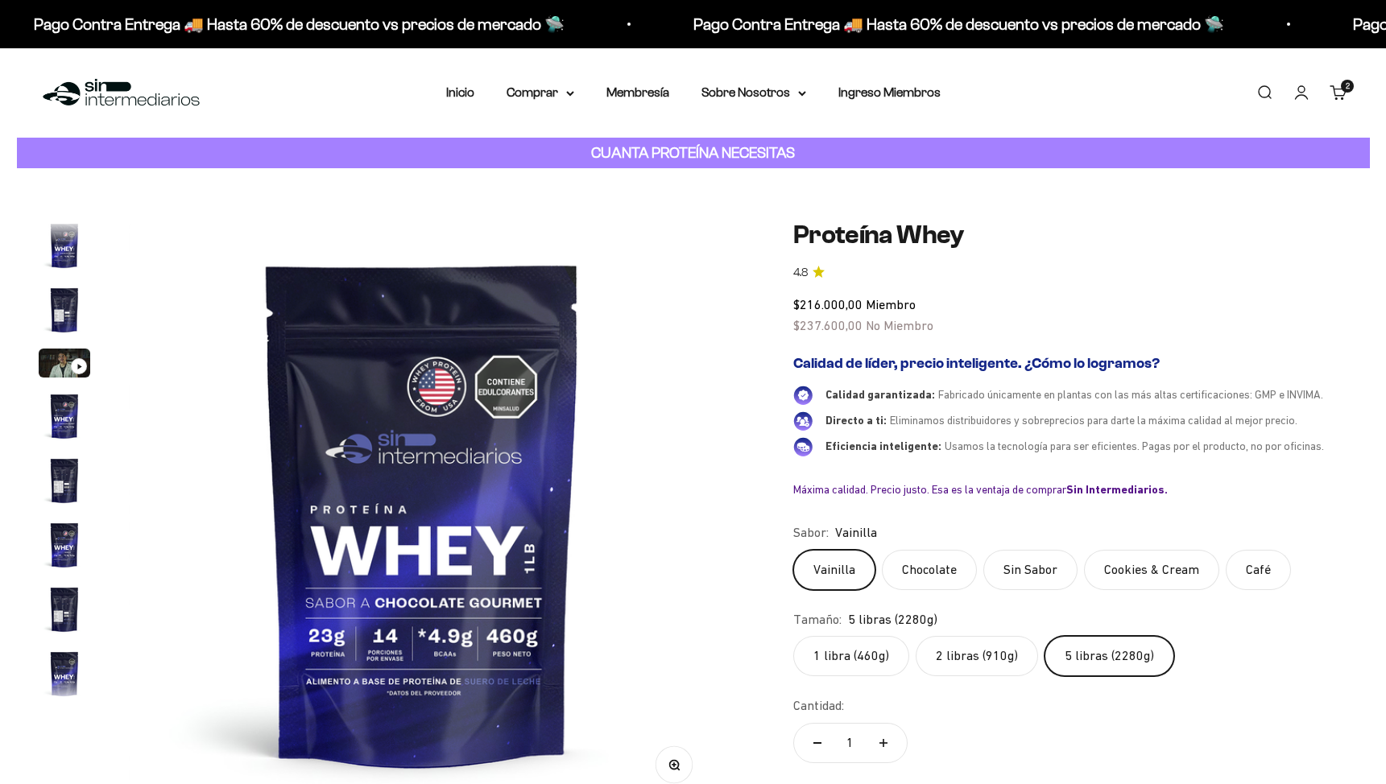
scroll to position [128, 0]
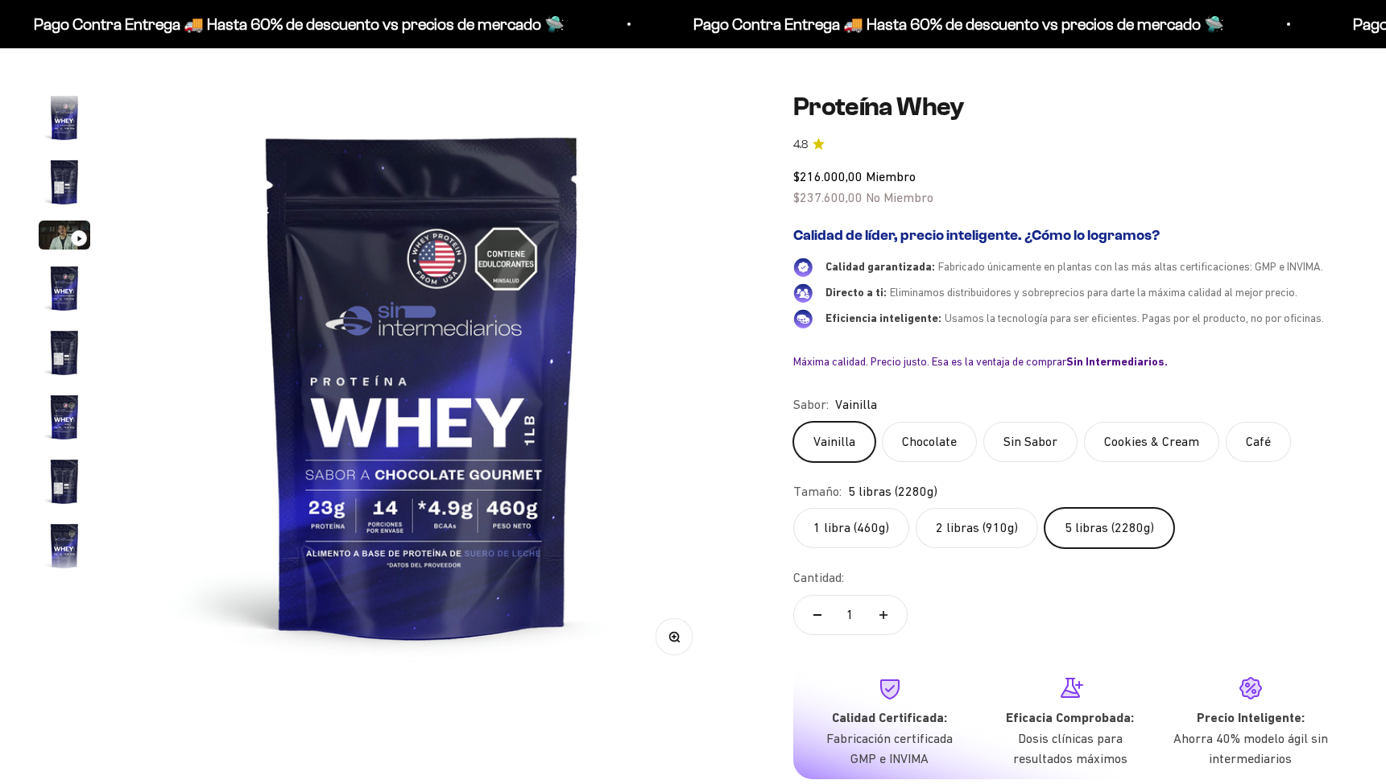
click at [956, 440] on label "Chocolate" at bounding box center [929, 442] width 95 height 40
click at [793, 422] on input "Chocolate" at bounding box center [792, 421] width 1 height 1
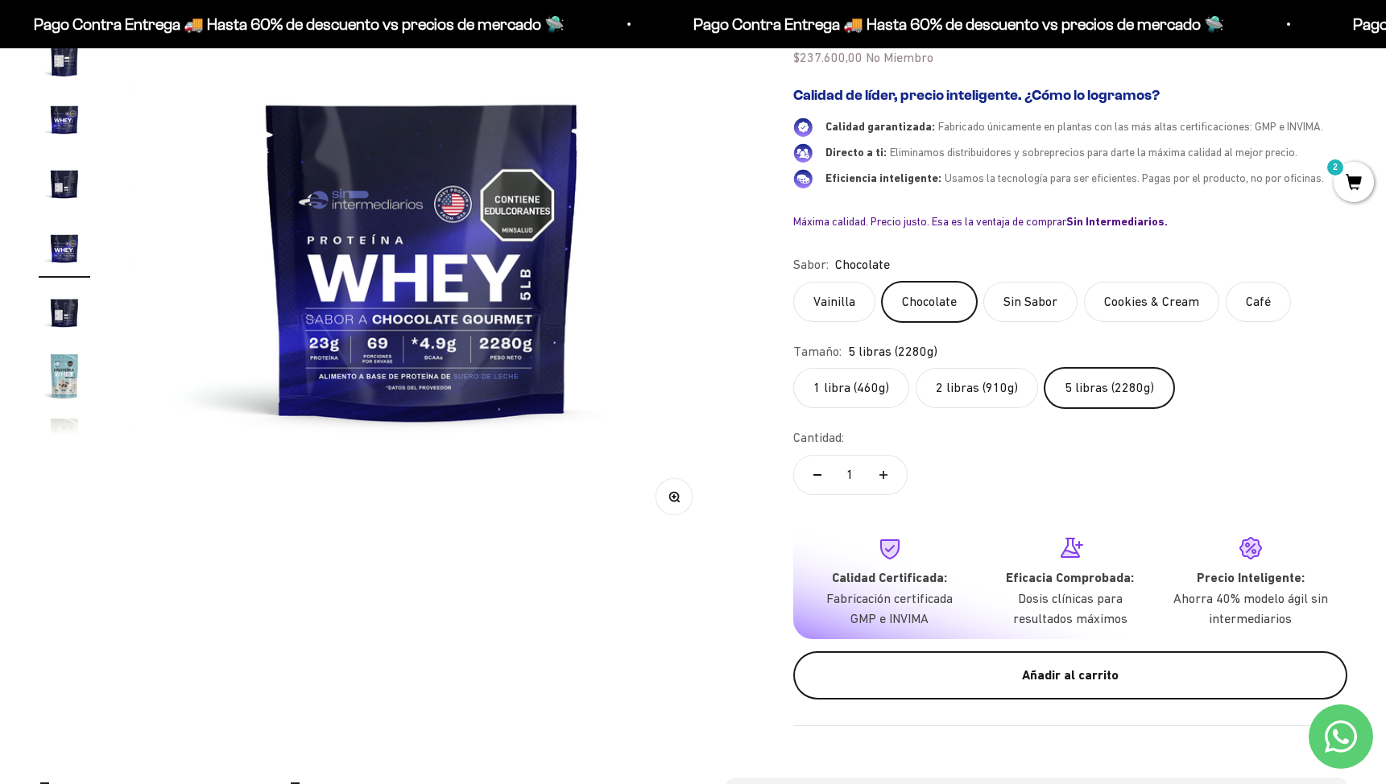
click at [1089, 665] on div "Añadir al carrito" at bounding box center [1070, 675] width 490 height 21
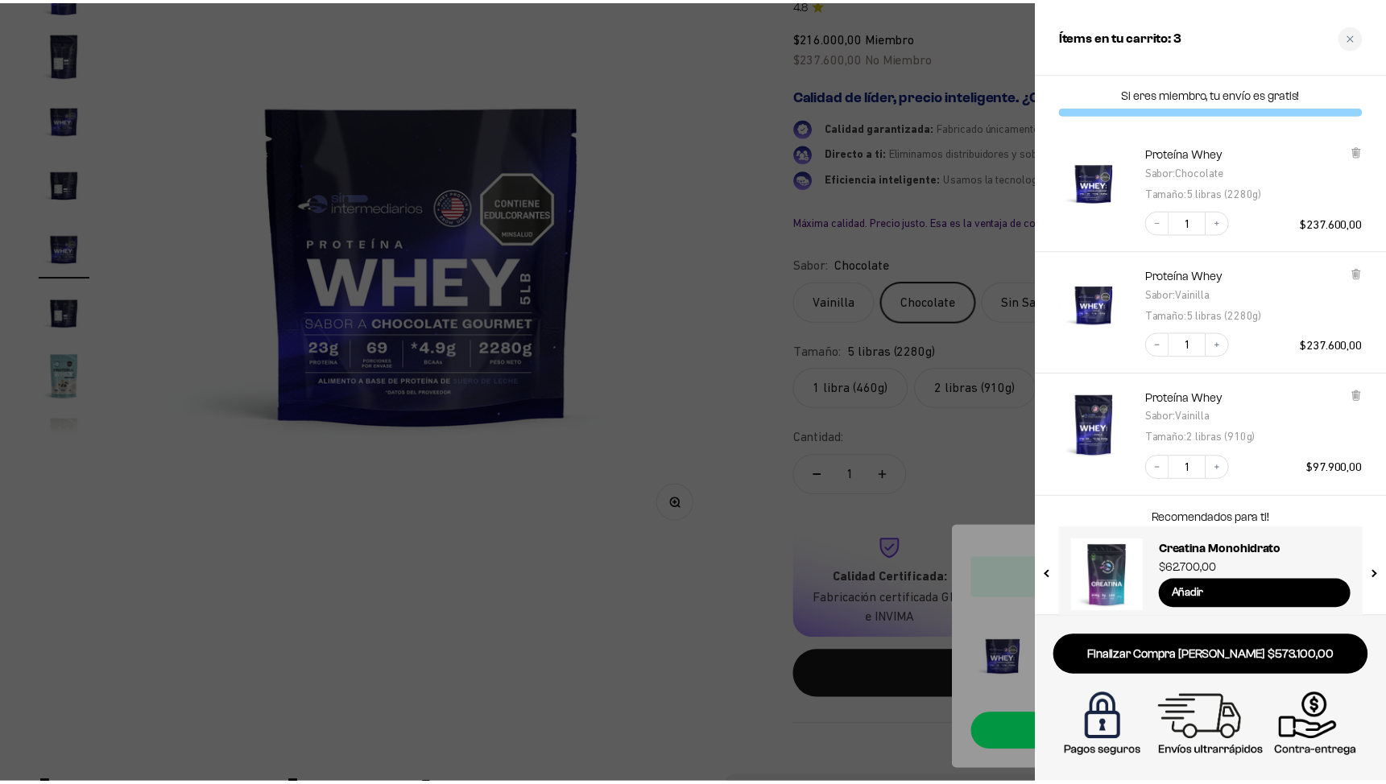
scroll to position [3, 0]
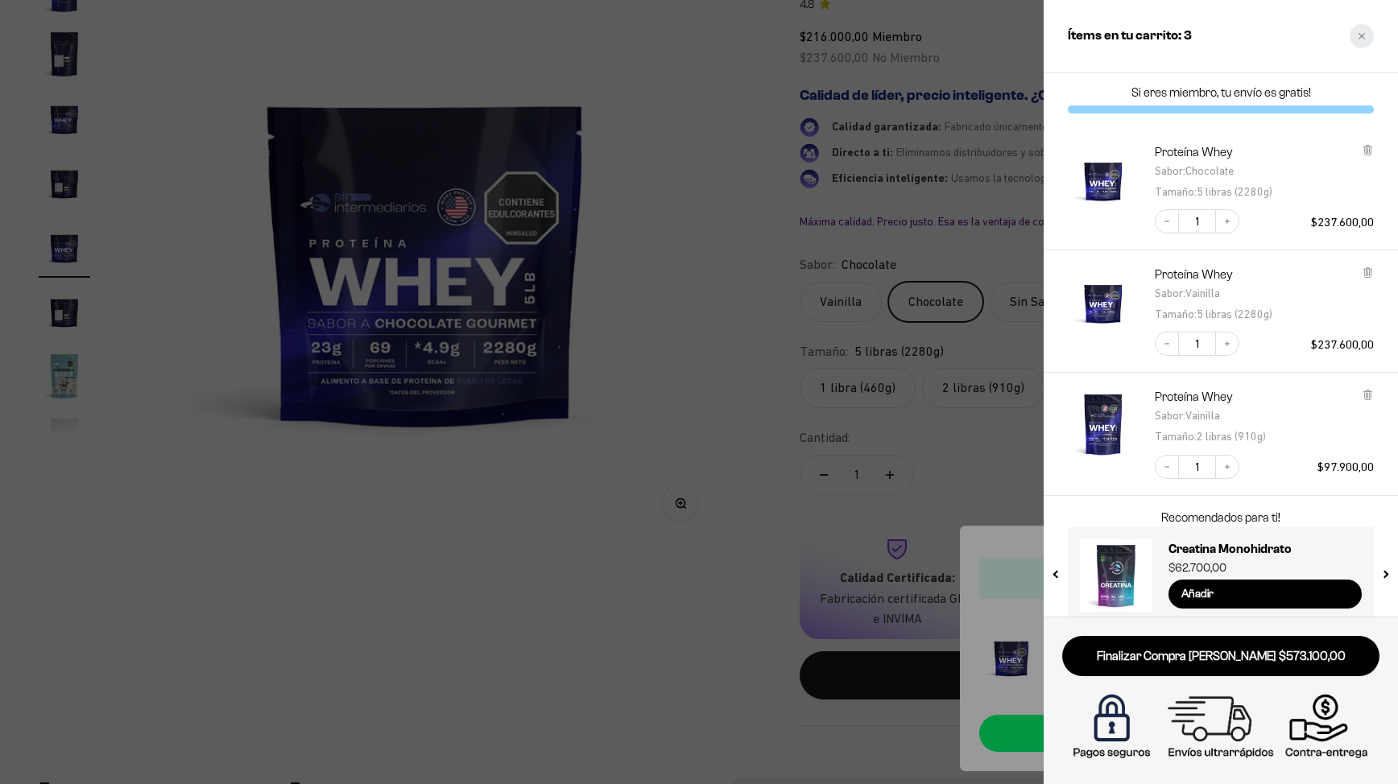
click at [1362, 36] on icon "Close cart" at bounding box center [1361, 36] width 6 height 6
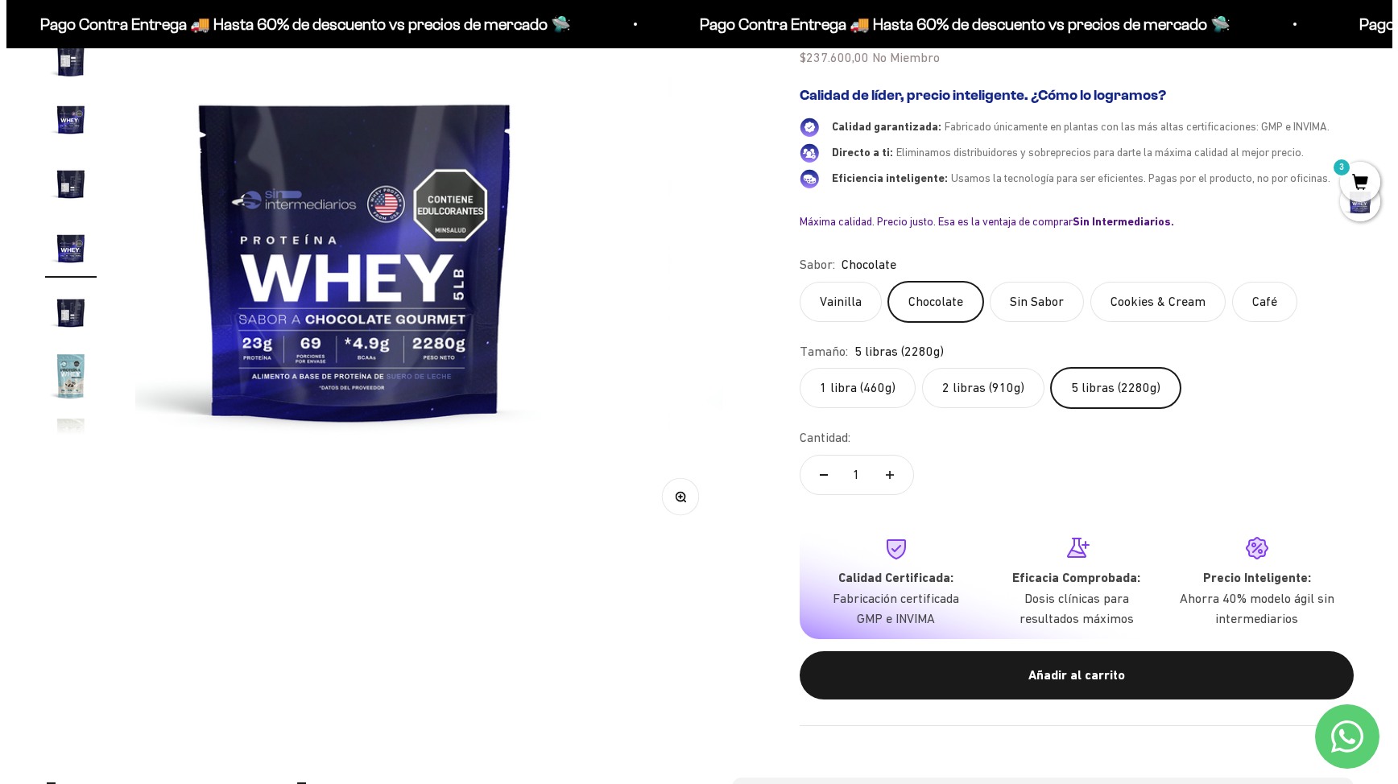
scroll to position [0, 6669]
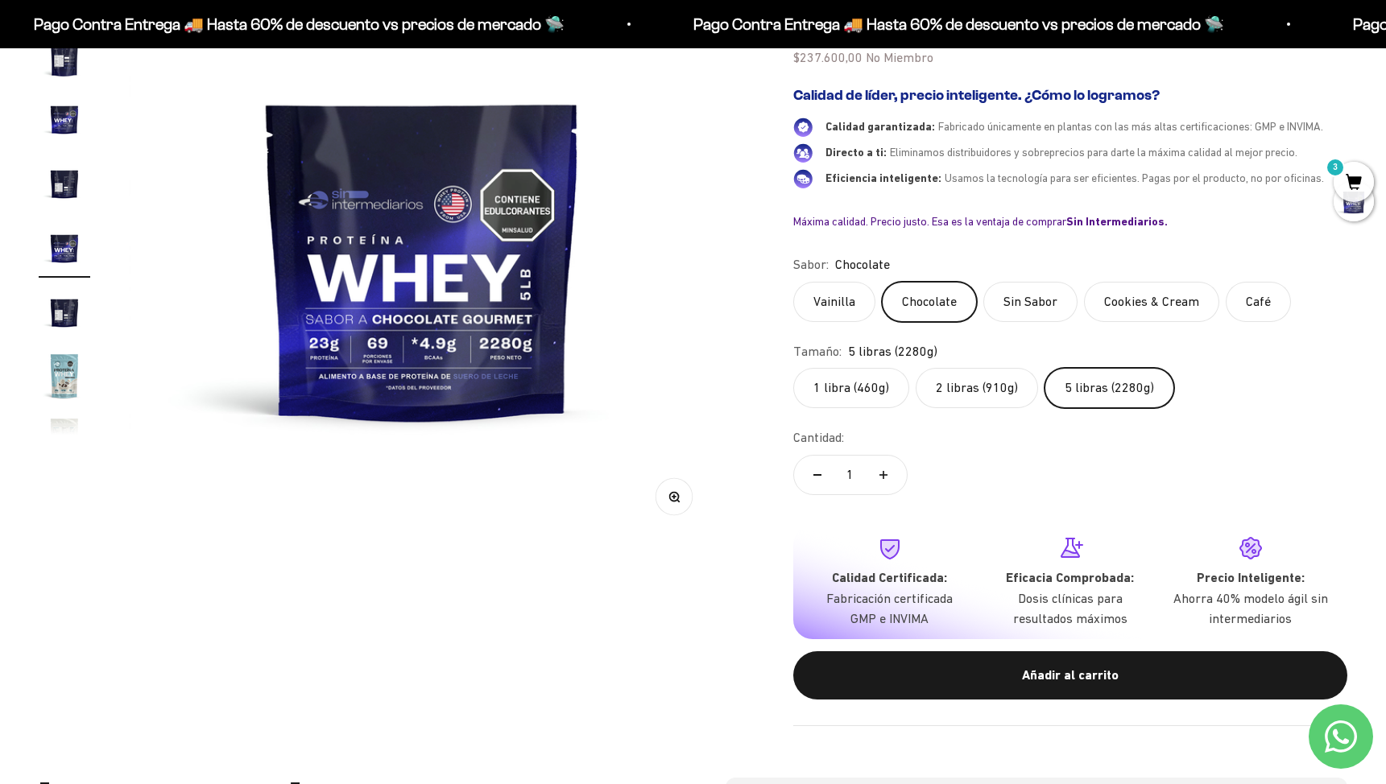
click at [1150, 307] on label "Cookies & Cream" at bounding box center [1151, 302] width 135 height 40
click at [793, 282] on input "Cookies & Cream" at bounding box center [792, 281] width 1 height 1
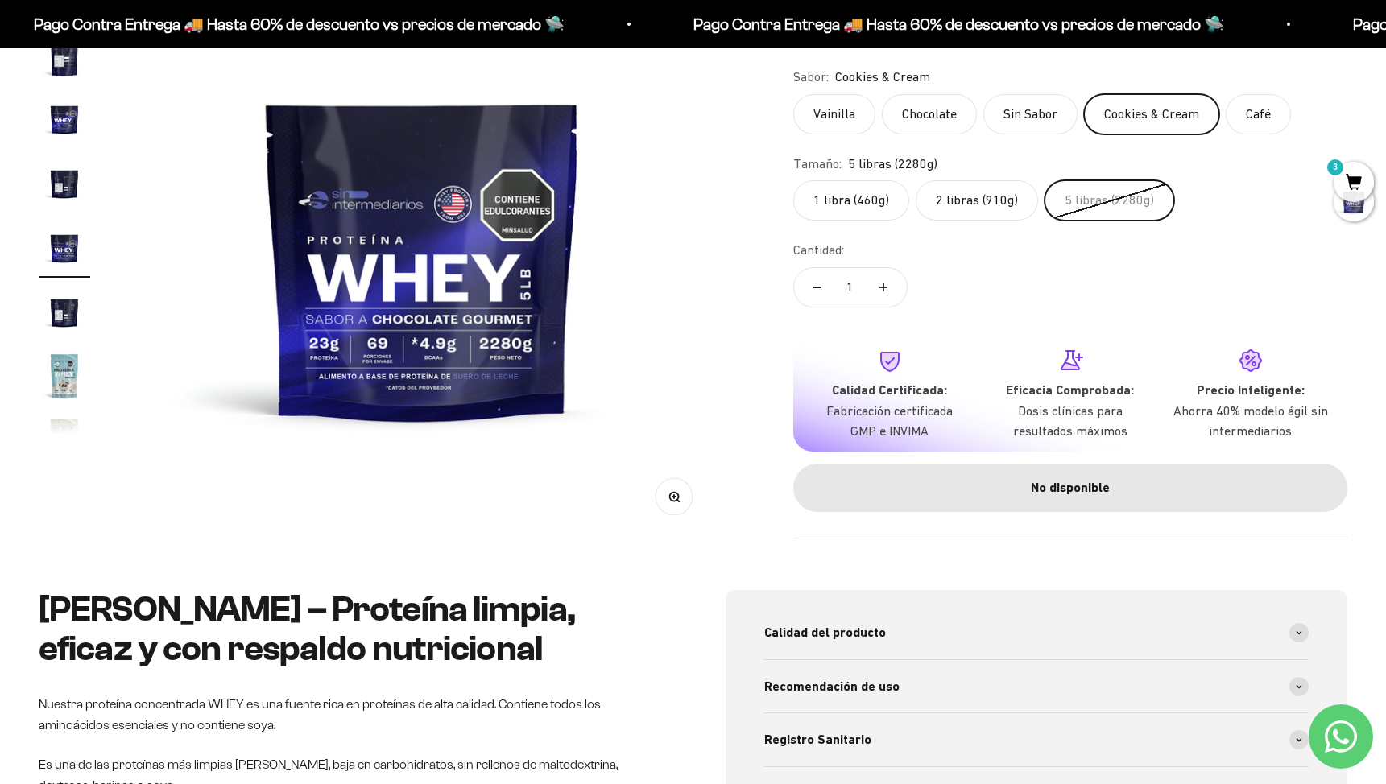
click at [993, 207] on label "2 libras (910g)" at bounding box center [976, 201] width 122 height 40
click at [793, 181] on input "2 libras (910g)" at bounding box center [792, 180] width 1 height 1
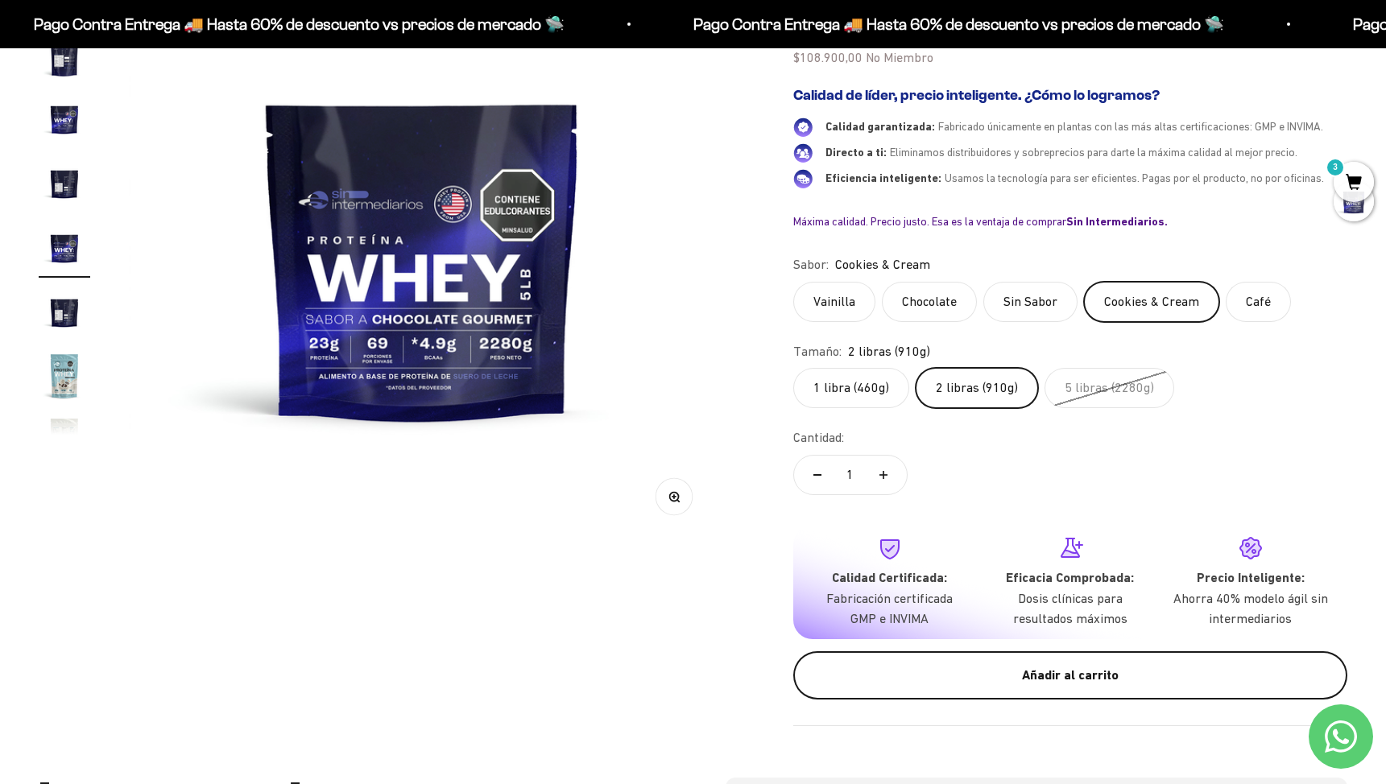
click at [1099, 668] on div "Añadir al carrito" at bounding box center [1070, 675] width 490 height 21
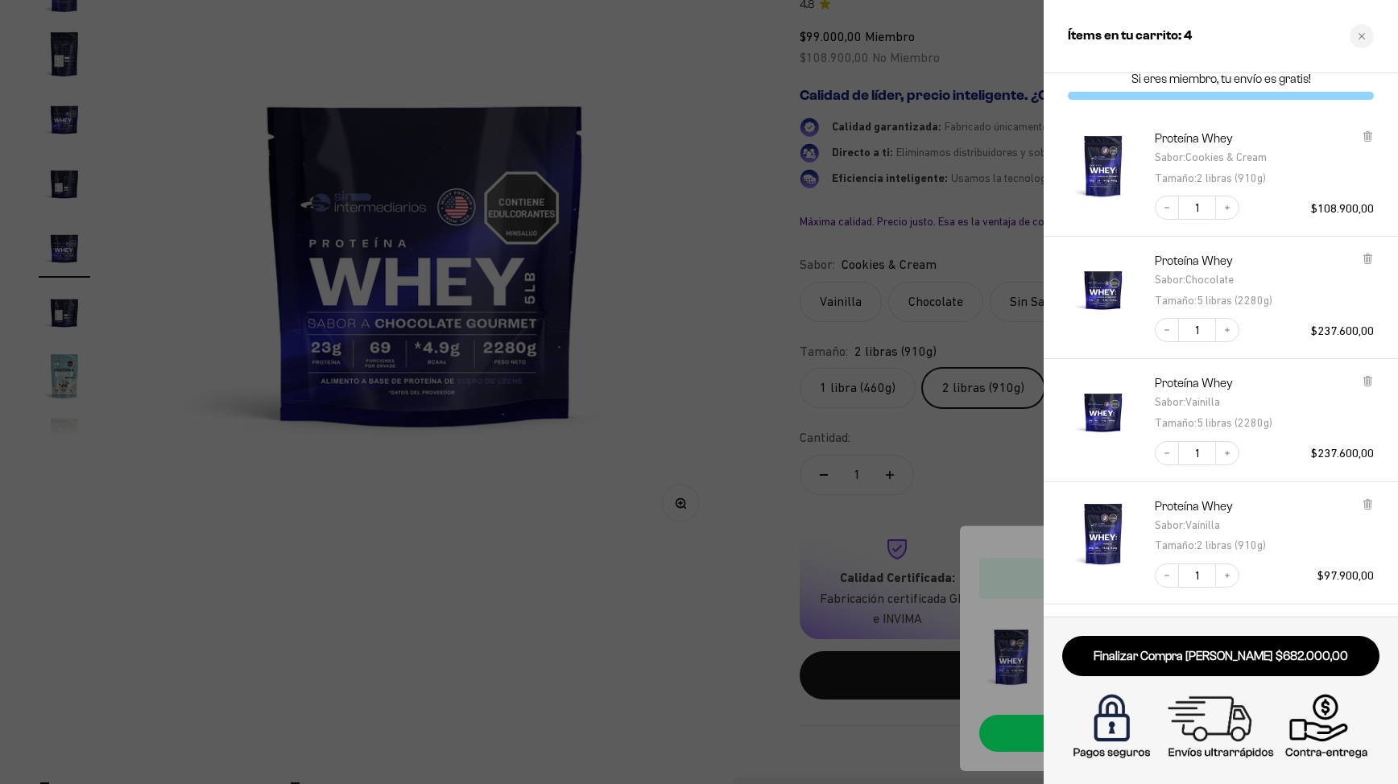
scroll to position [19, 0]
click at [1332, 718] on img at bounding box center [1220, 726] width 309 height 77
